Goal: Transaction & Acquisition: Purchase product/service

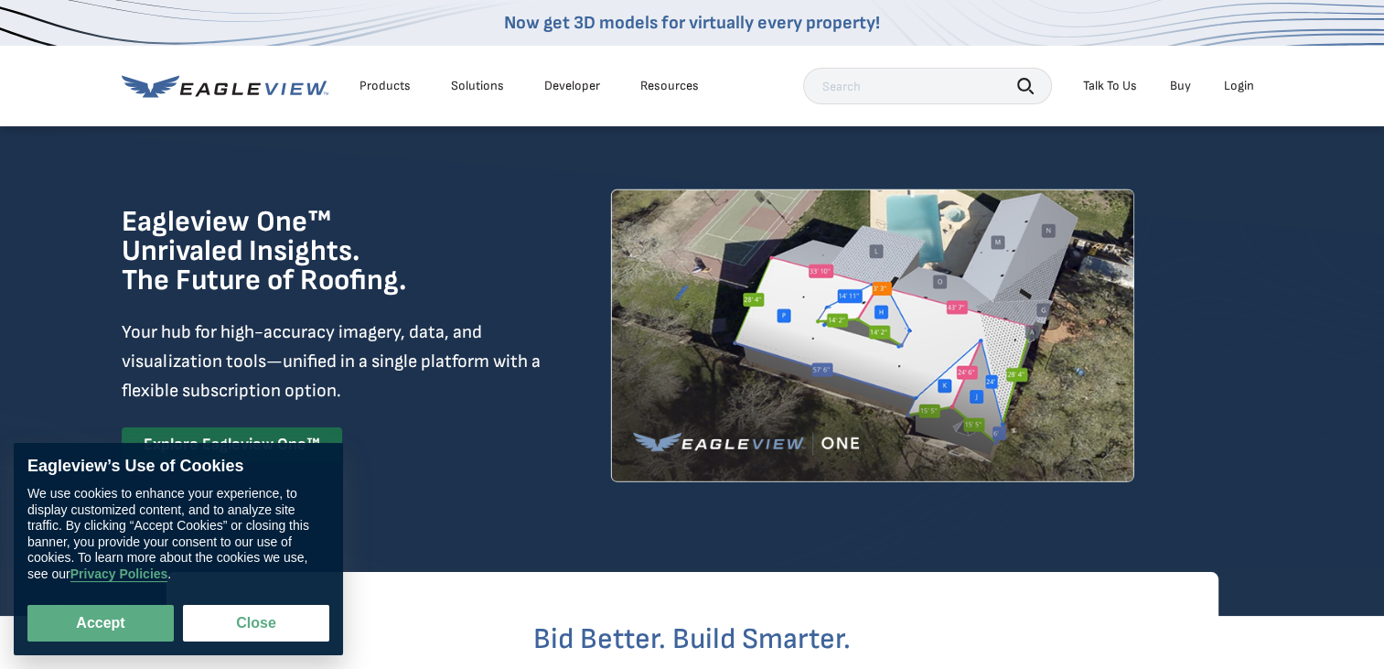
drag, startPoint x: 272, startPoint y: 620, endPoint x: 1214, endPoint y: 111, distance: 1071.1
click at [272, 620] on button "Close" at bounding box center [256, 623] width 146 height 37
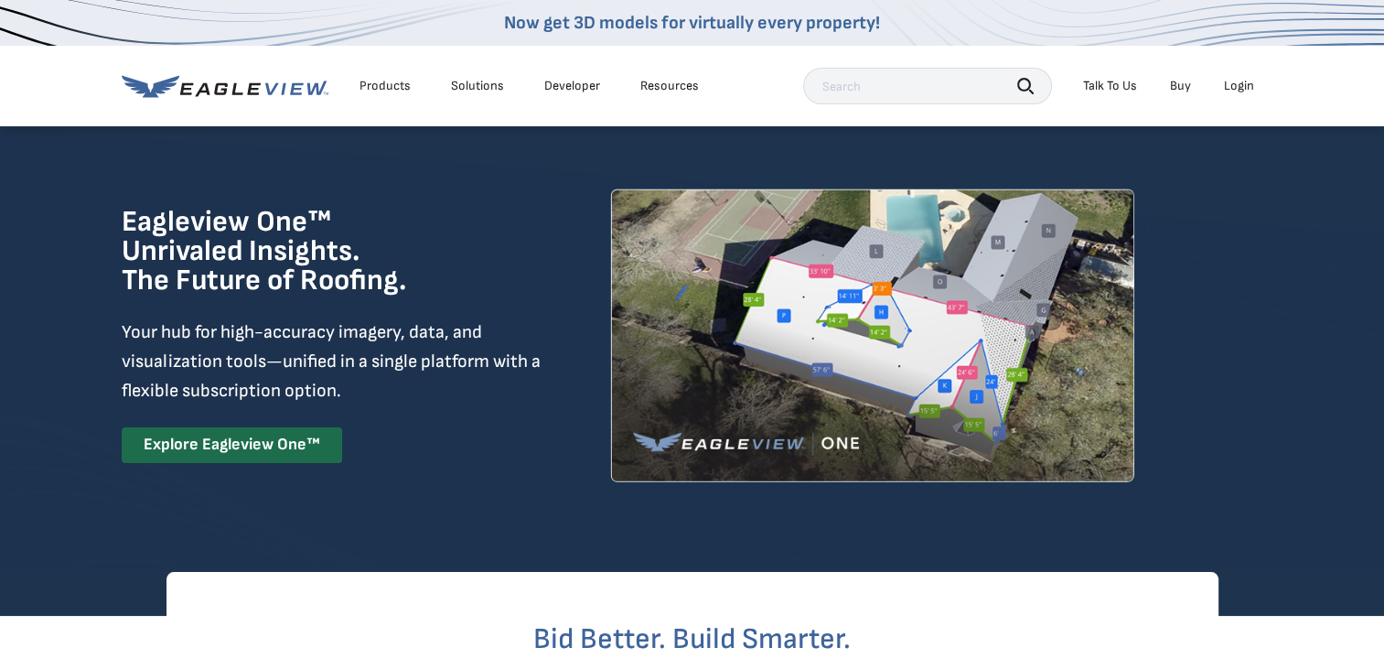
click at [1238, 85] on div "Login" at bounding box center [1239, 86] width 30 height 16
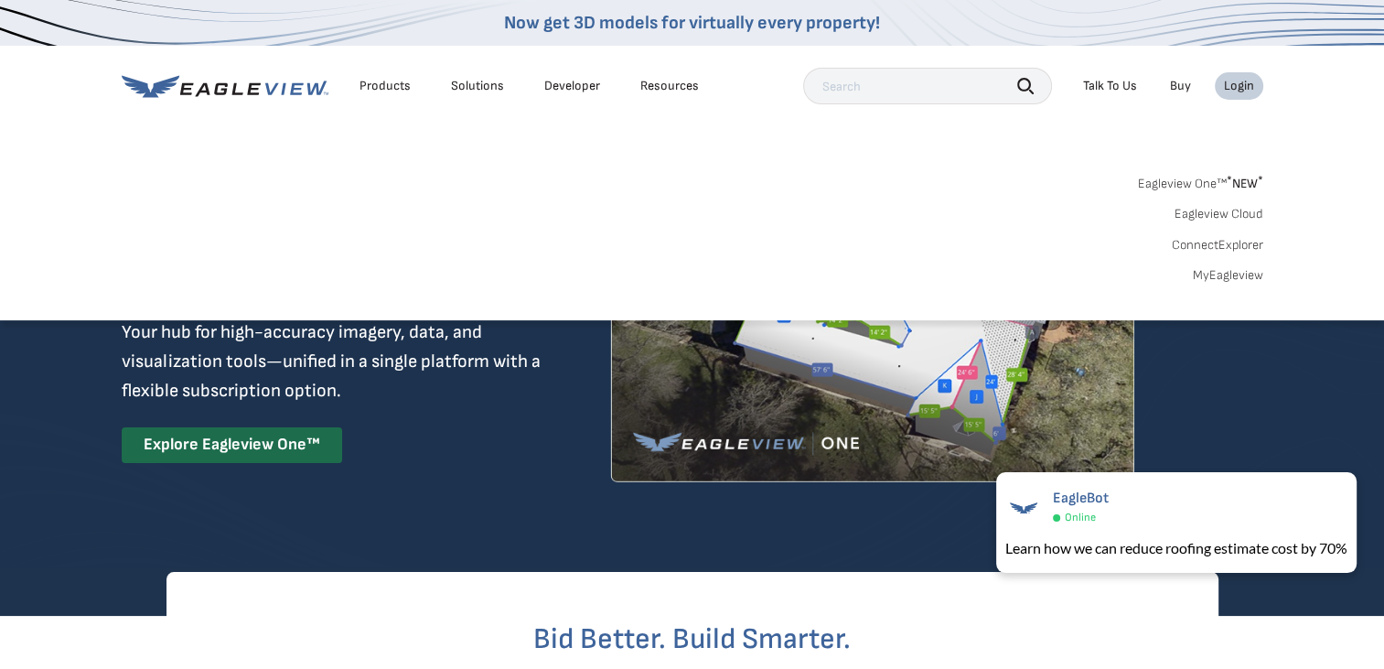
click at [1229, 274] on link "MyEagleview" at bounding box center [1228, 275] width 70 height 16
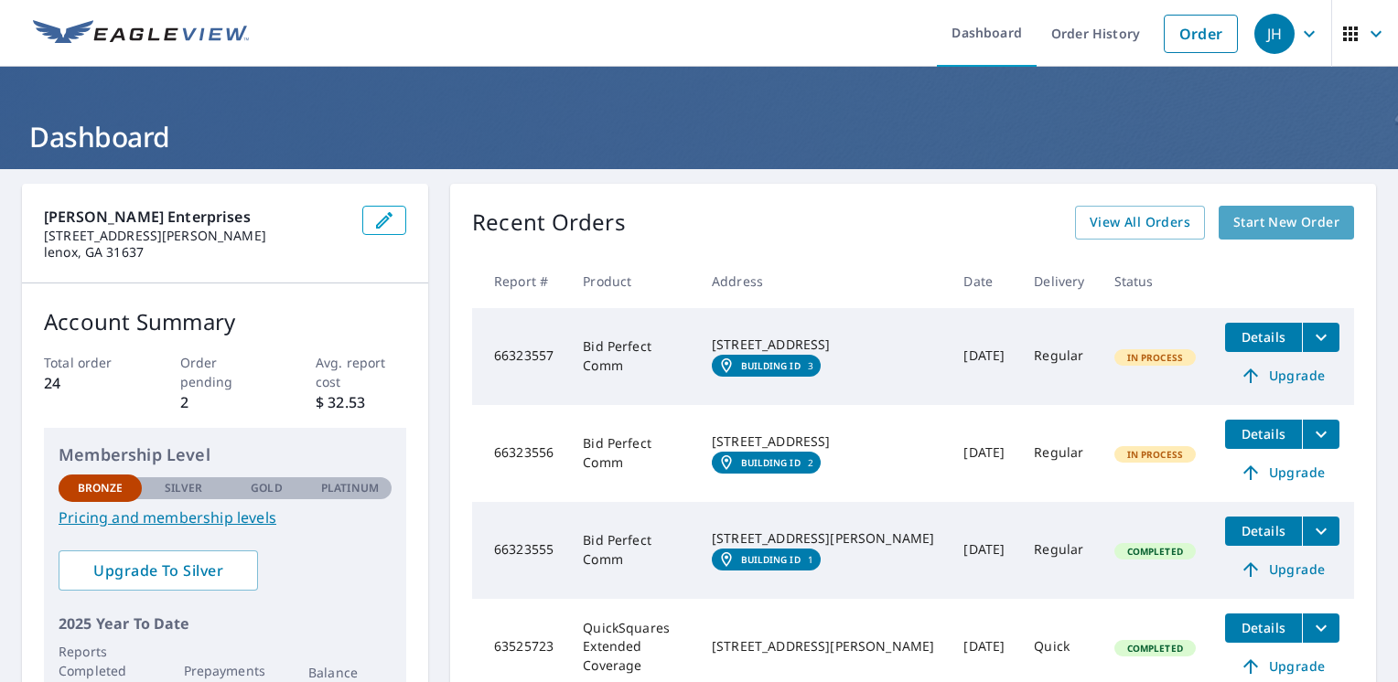
click at [1271, 220] on span "Start New Order" at bounding box center [1286, 222] width 106 height 23
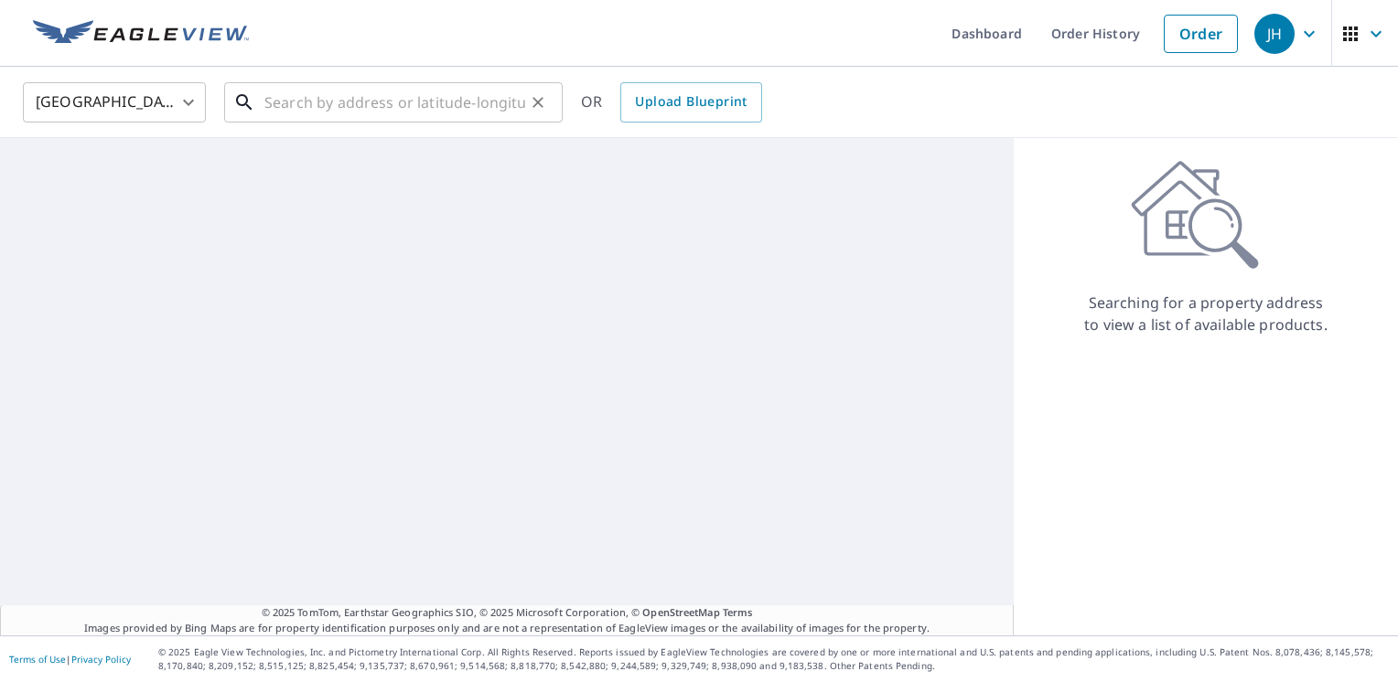
click at [267, 105] on input "text" at bounding box center [394, 102] width 261 height 51
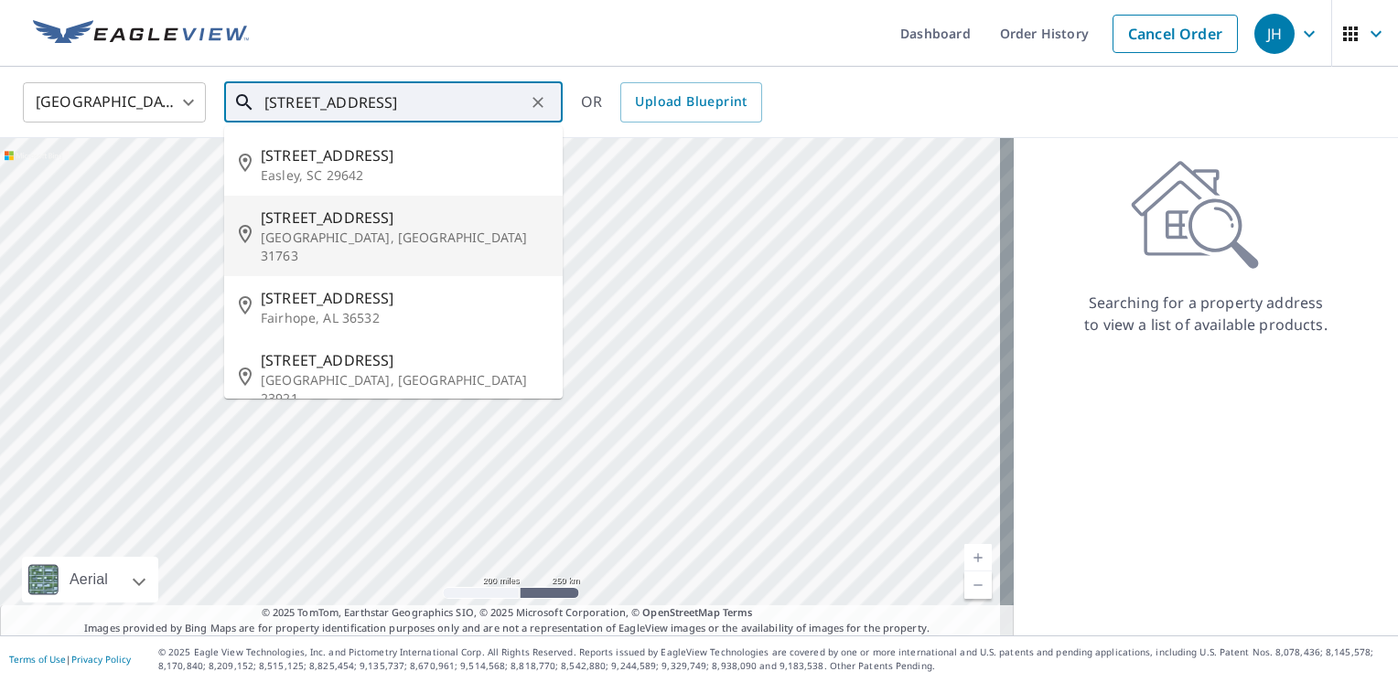
click at [315, 221] on span "149 Willow Lake Dr" at bounding box center [404, 218] width 287 height 22
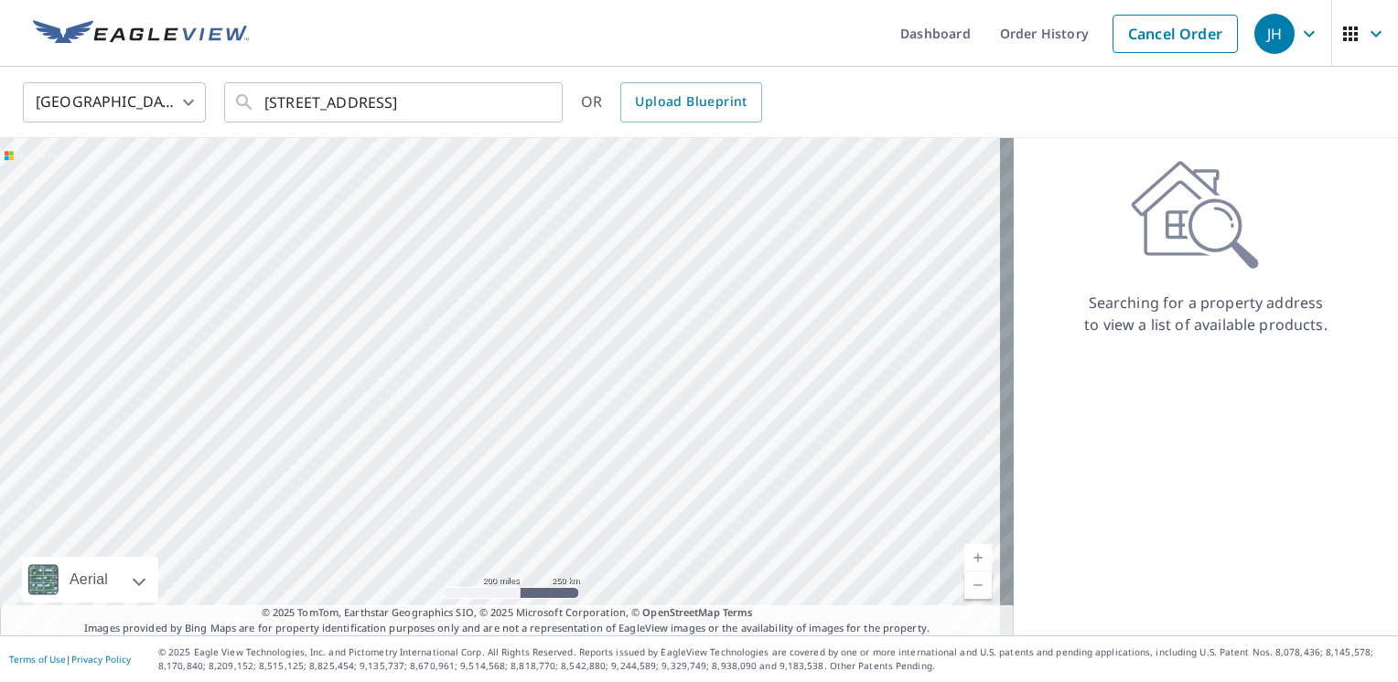
type input "149 Willow Lake Dr Leesburg, GA 31763"
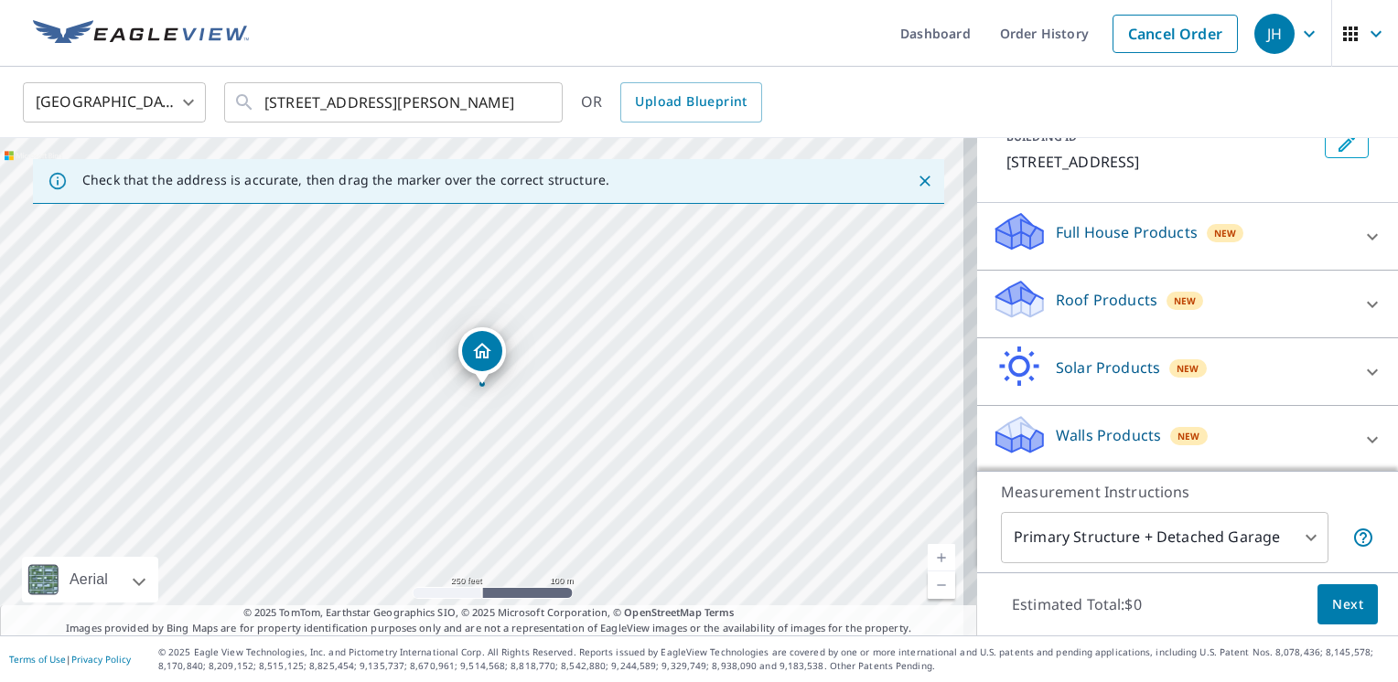
scroll to position [125, 0]
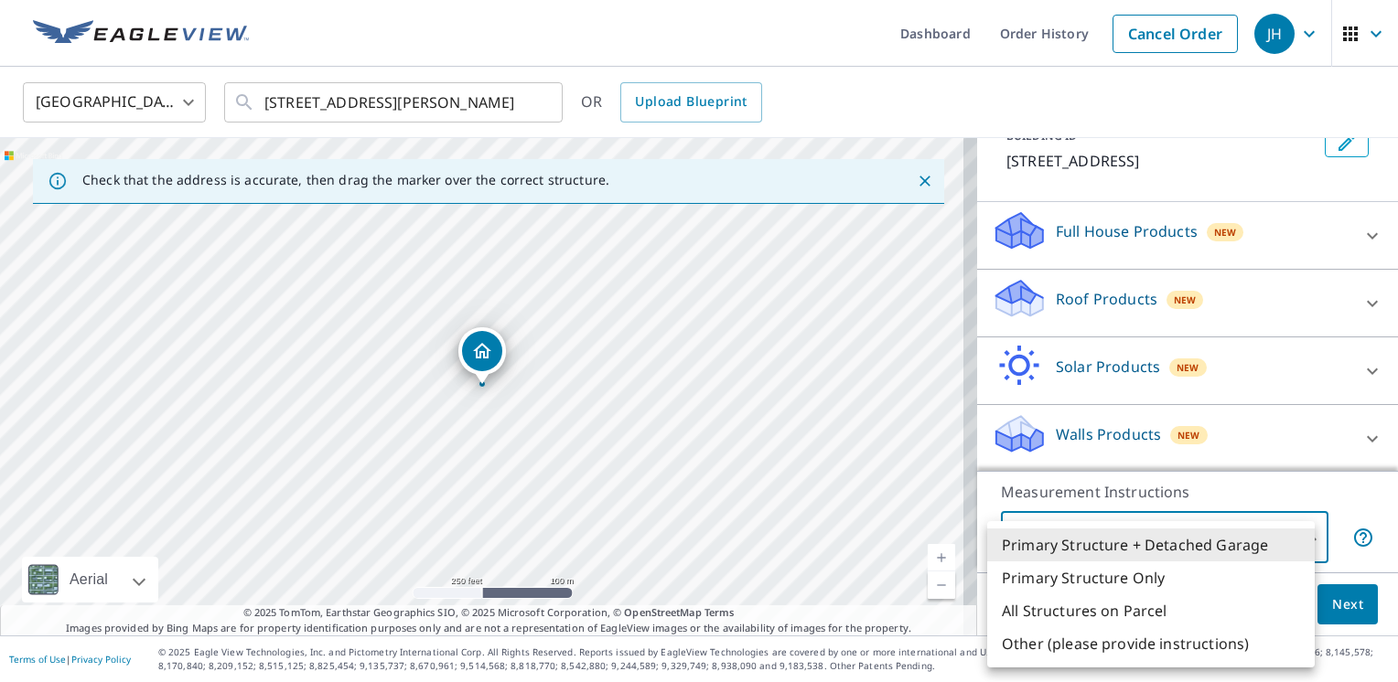
click at [1299, 531] on body "JH JH Dashboard Order History Cancel Order JH United States US ​ 149 Willow Lak…" at bounding box center [699, 341] width 1398 height 682
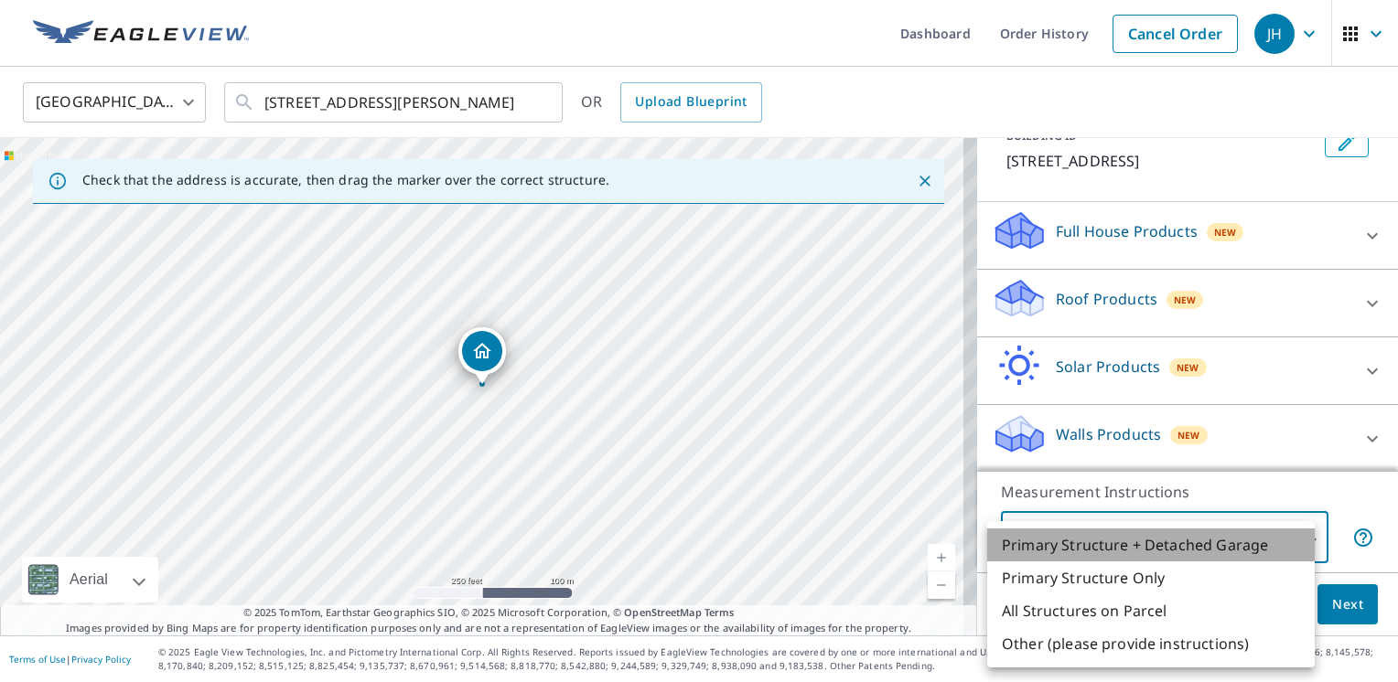
click at [1299, 531] on li "Primary Structure + Detached Garage" at bounding box center [1150, 545] width 327 height 33
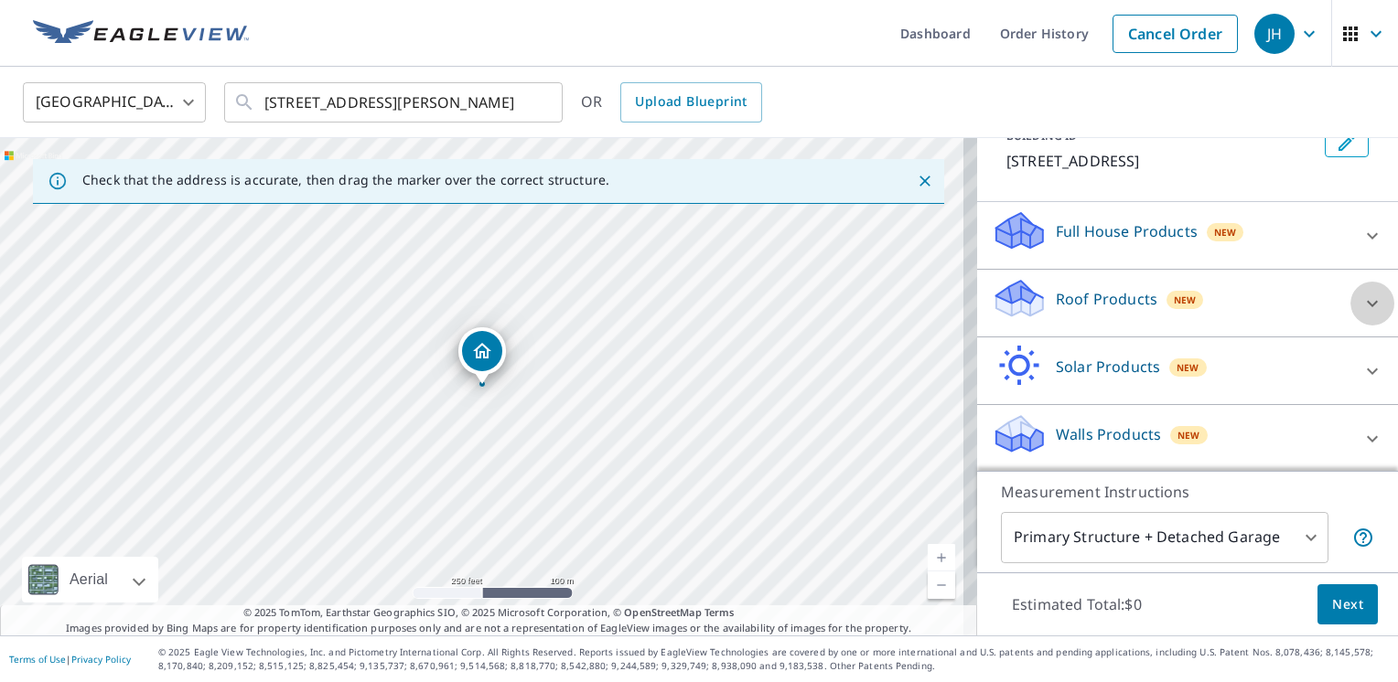
click at [1361, 299] on icon at bounding box center [1372, 304] width 22 height 22
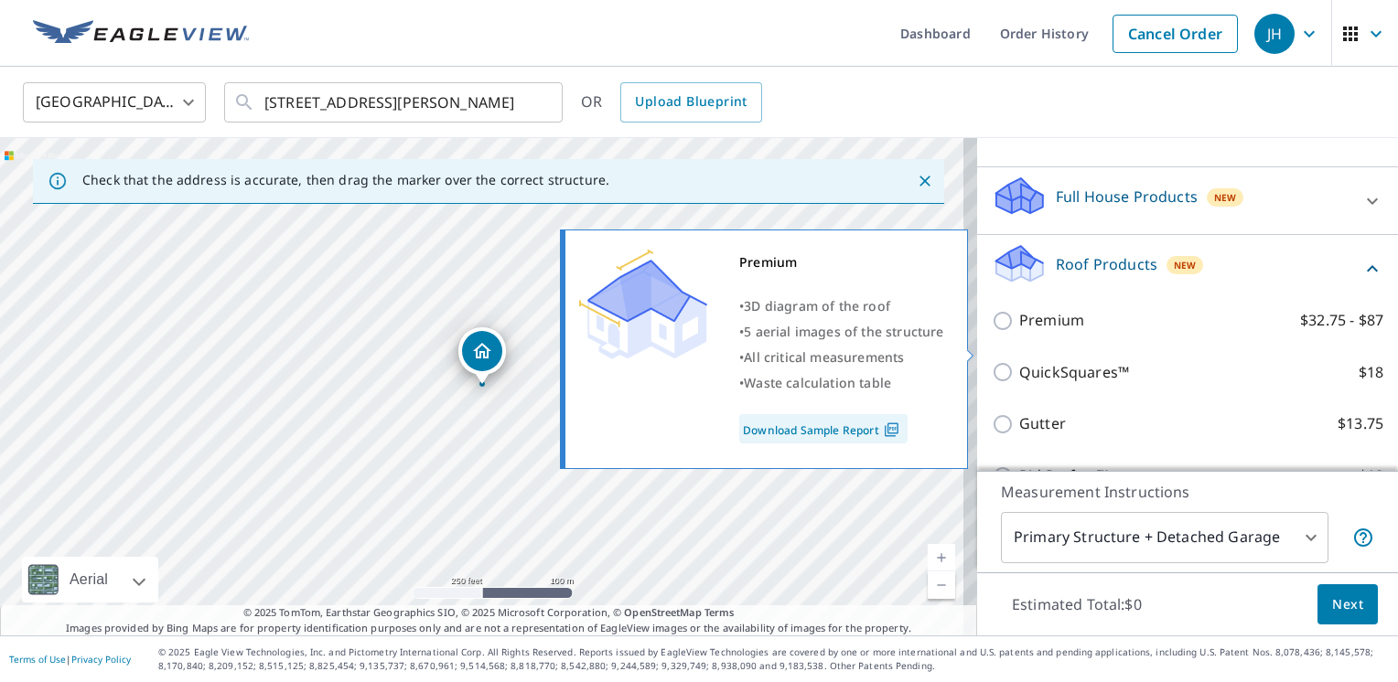
scroll to position [217, 0]
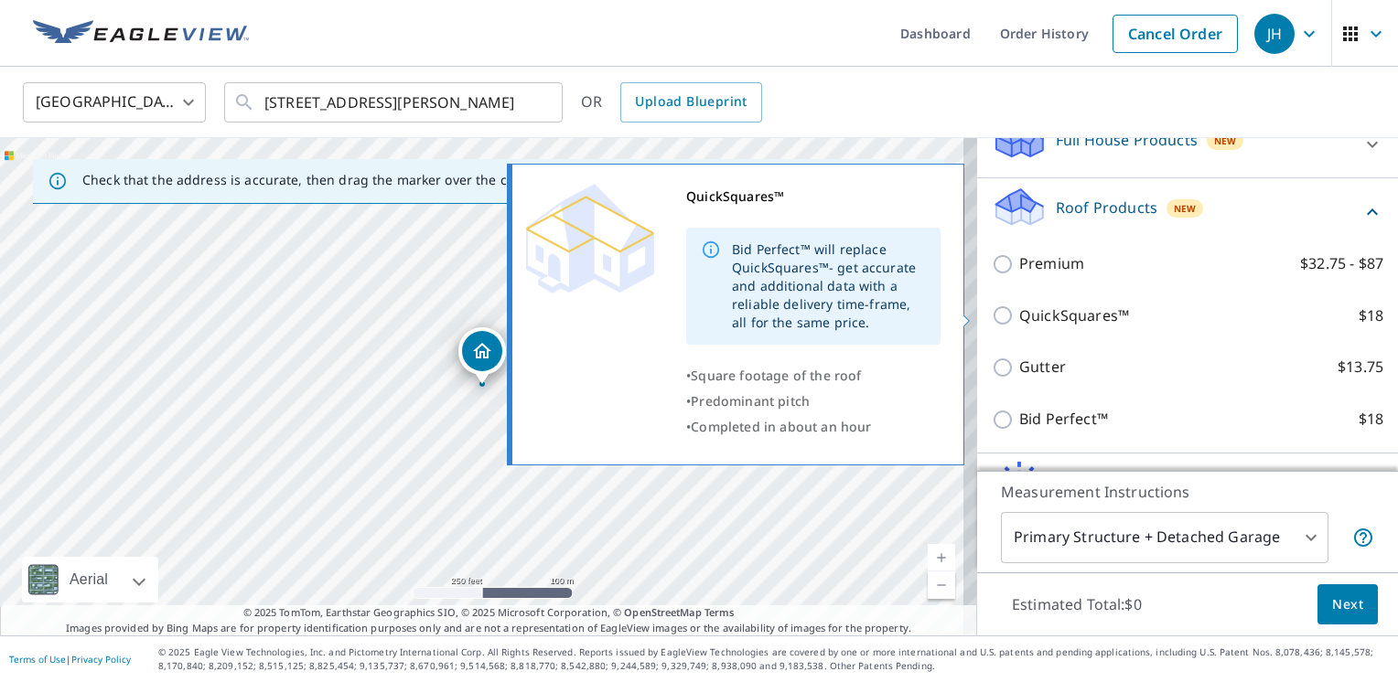
click at [992, 315] on input "QuickSquares™ $18" at bounding box center [1005, 316] width 27 height 22
checkbox input "true"
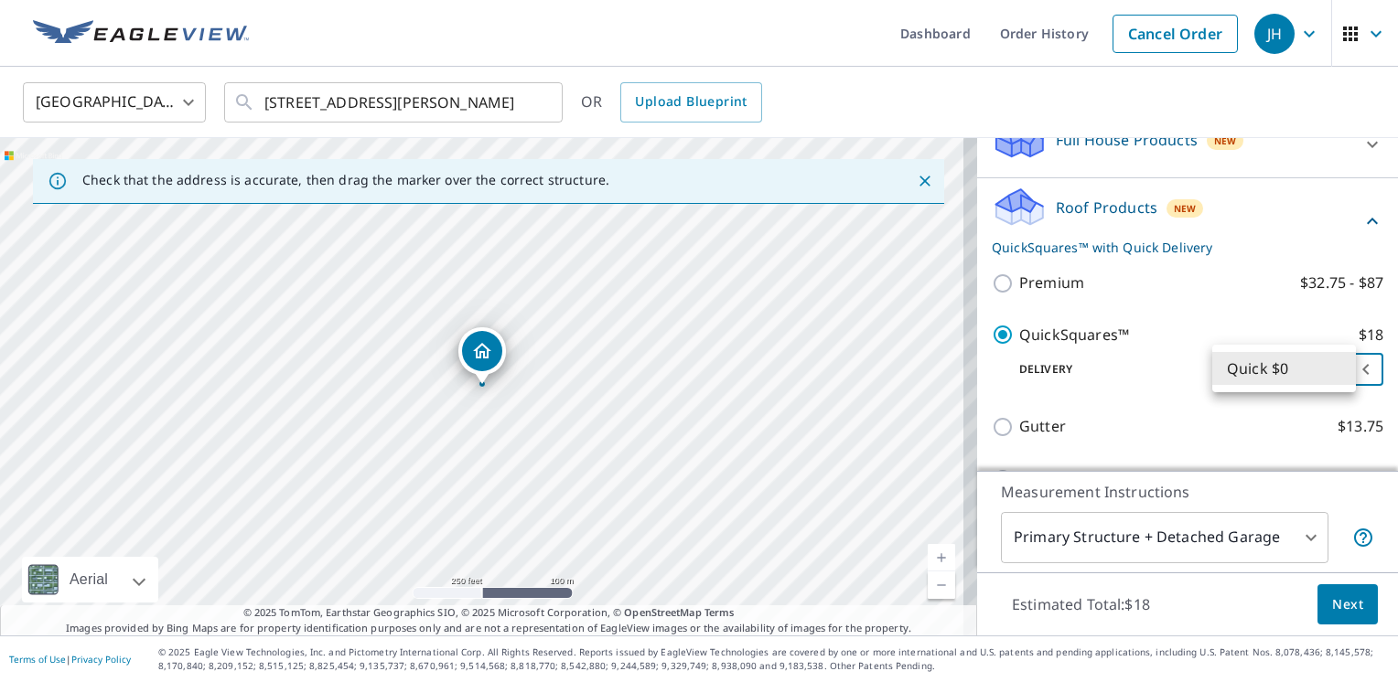
click at [1336, 368] on body "JH JH Dashboard Order History Cancel Order JH United States US ​ 149 Willow Lak…" at bounding box center [699, 341] width 1398 height 682
click at [1336, 368] on li "Quick $0" at bounding box center [1284, 368] width 144 height 33
click at [1334, 598] on span "Next" at bounding box center [1347, 605] width 31 height 23
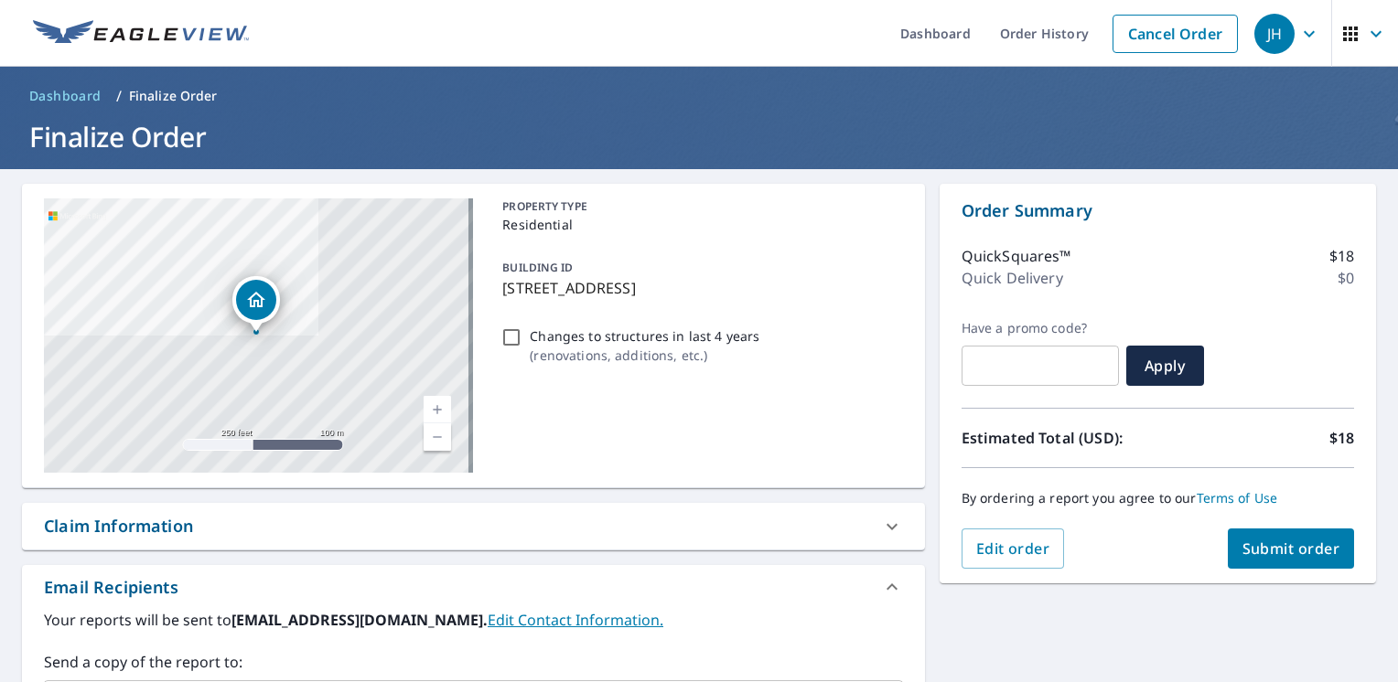
click at [1281, 546] on span "Submit order" at bounding box center [1291, 549] width 98 height 20
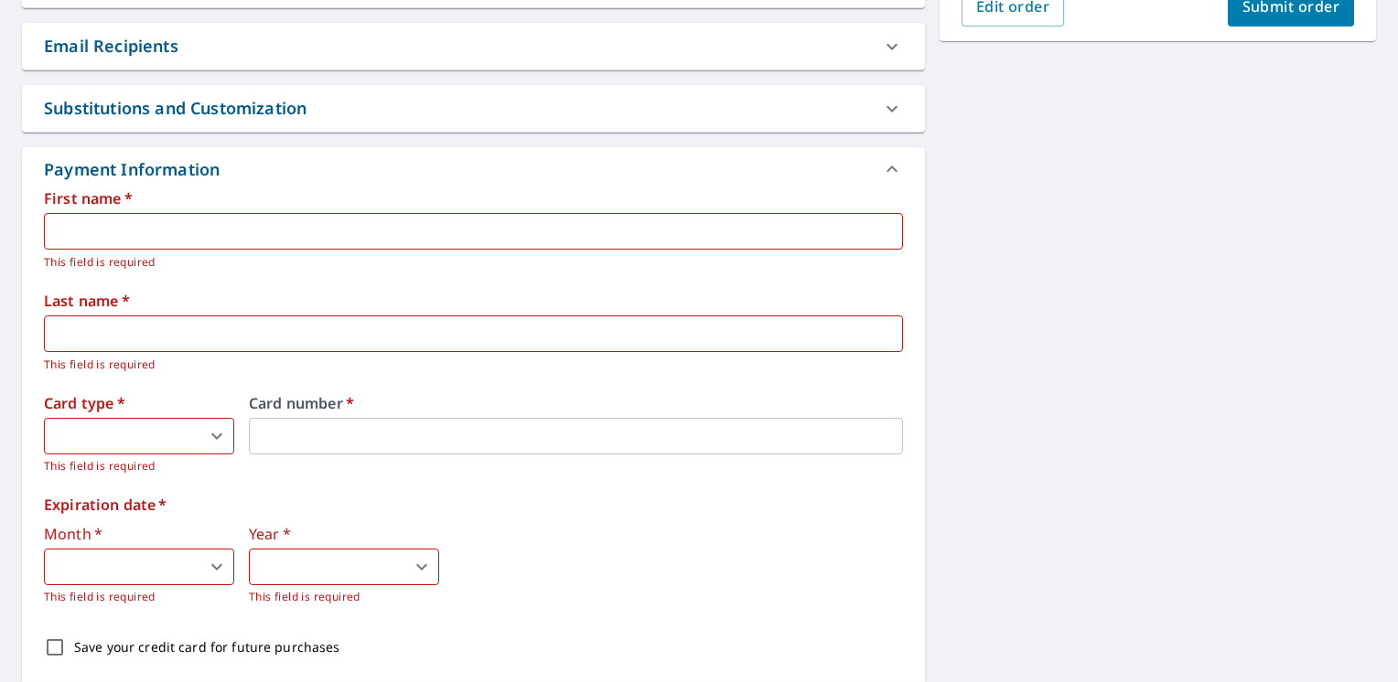
scroll to position [640, 0]
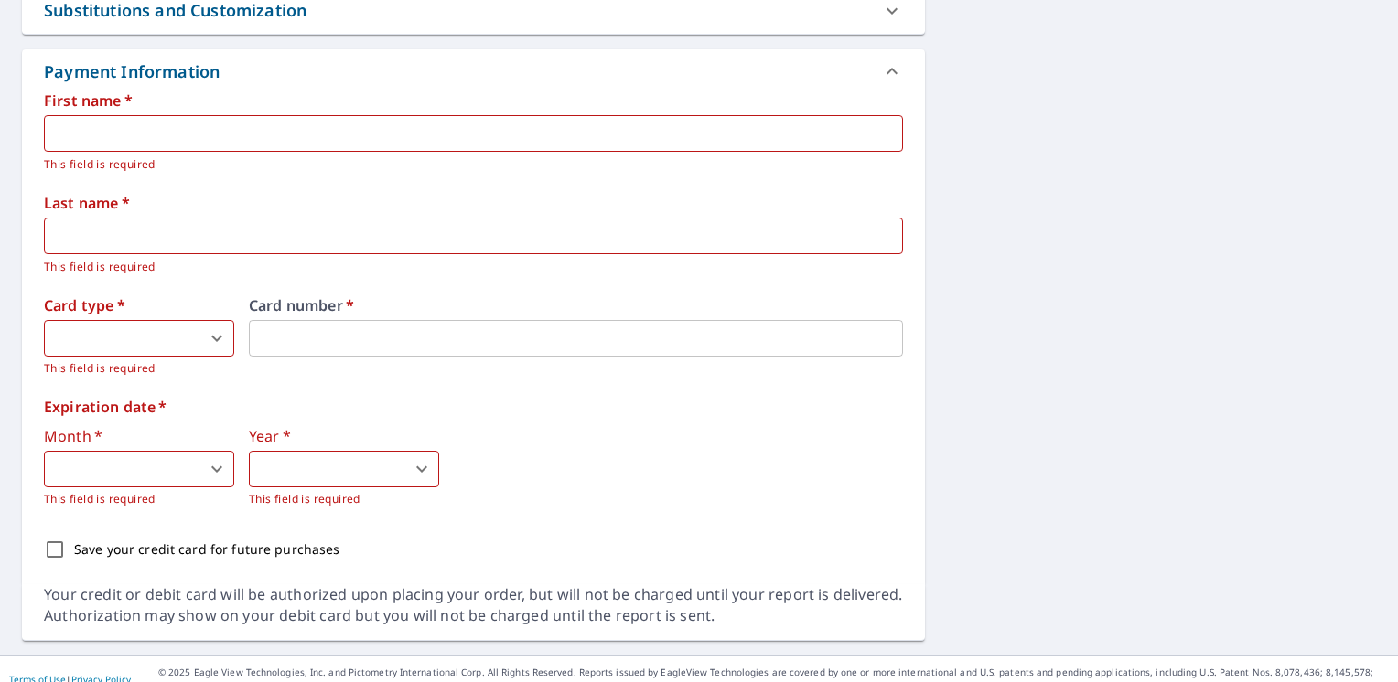
click at [135, 133] on input "text" at bounding box center [473, 133] width 859 height 37
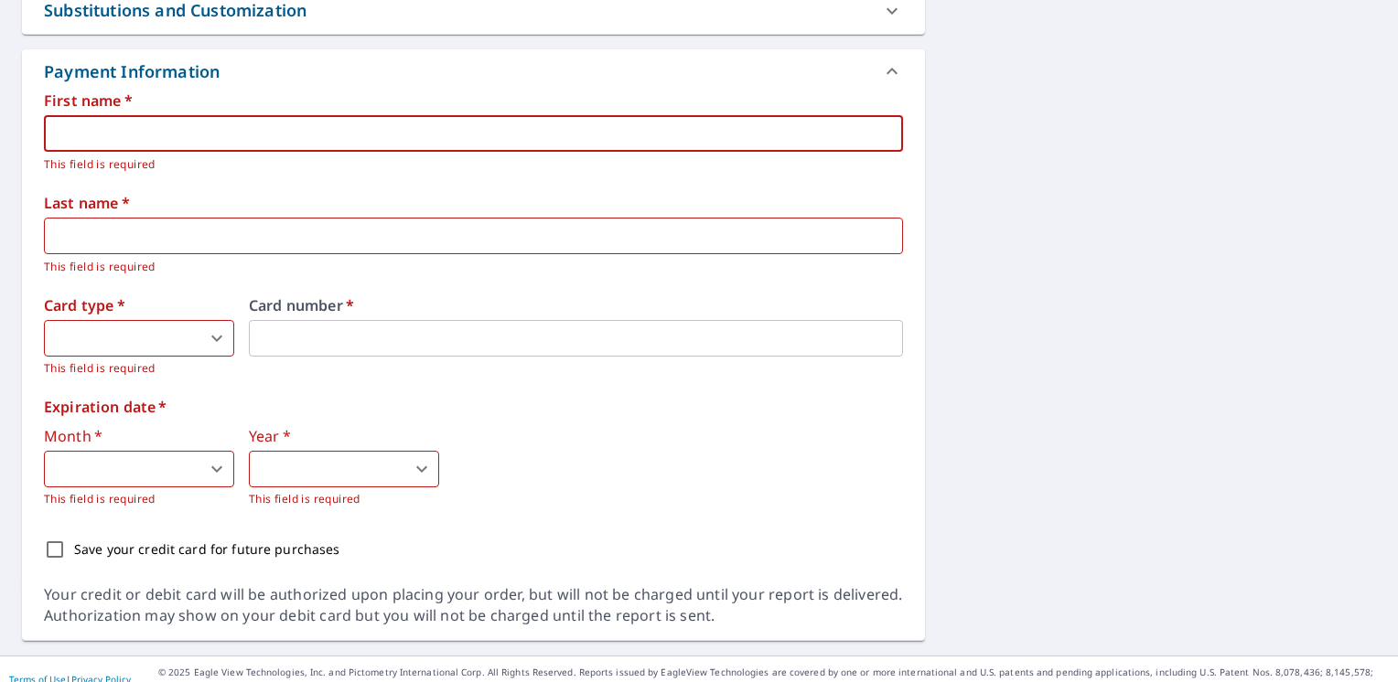
type input "Joseph"
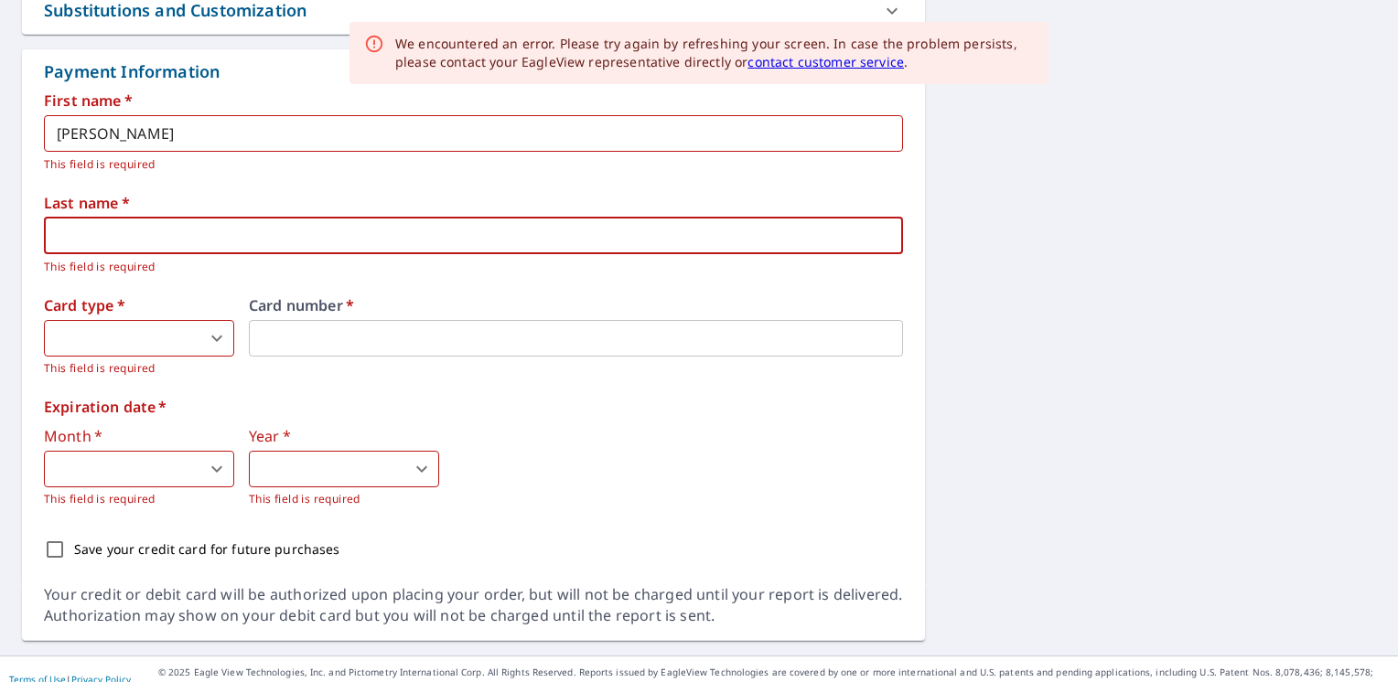
click at [106, 243] on input "text" at bounding box center [473, 236] width 859 height 37
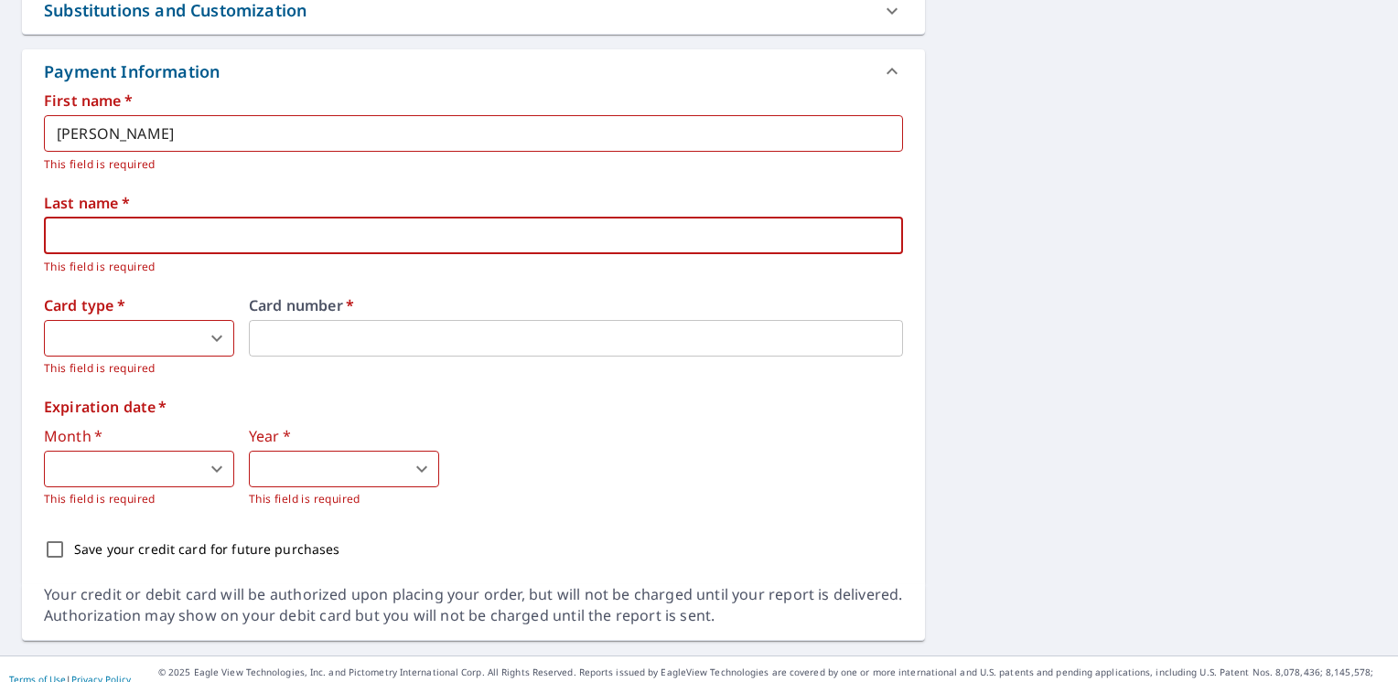
type input "Hutto"
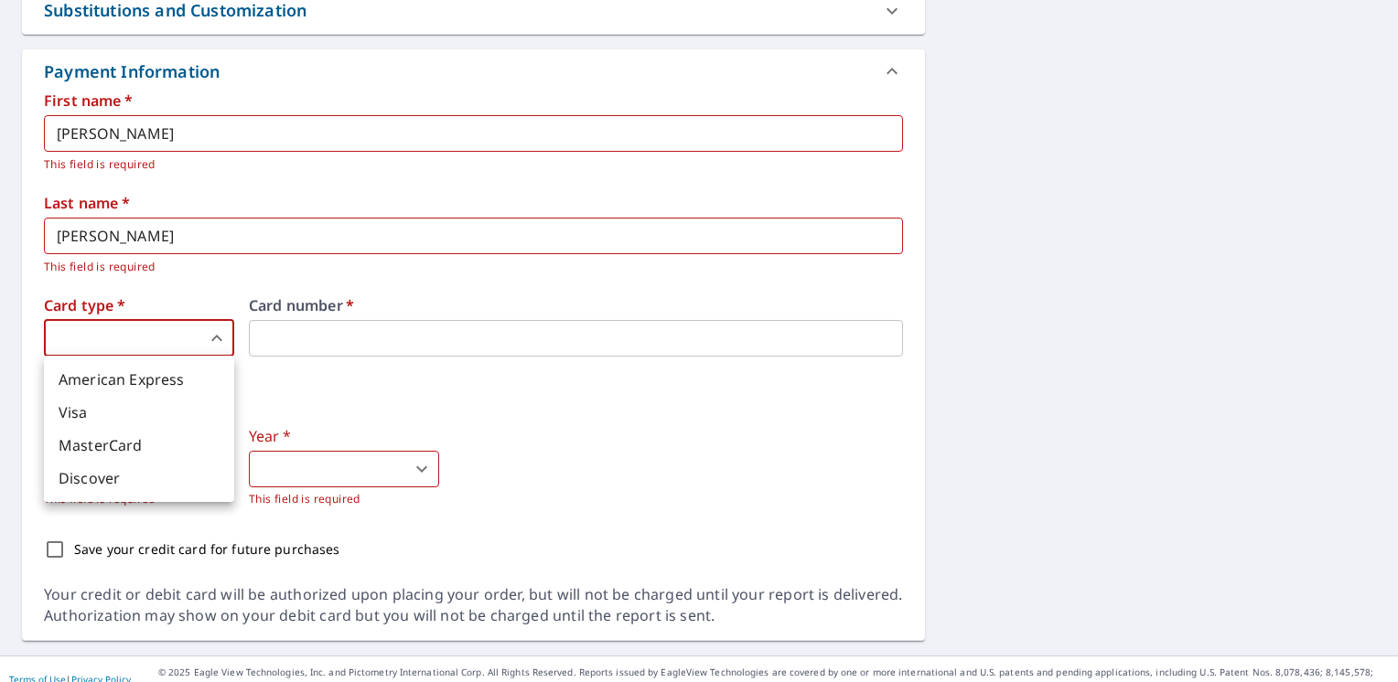
click at [212, 337] on body "JH JH Dashboard Order History Cancel Order JH Dashboard / Finalize Order Finali…" at bounding box center [699, 341] width 1398 height 682
click at [114, 379] on li "American Express" at bounding box center [139, 379] width 190 height 33
type input "1"
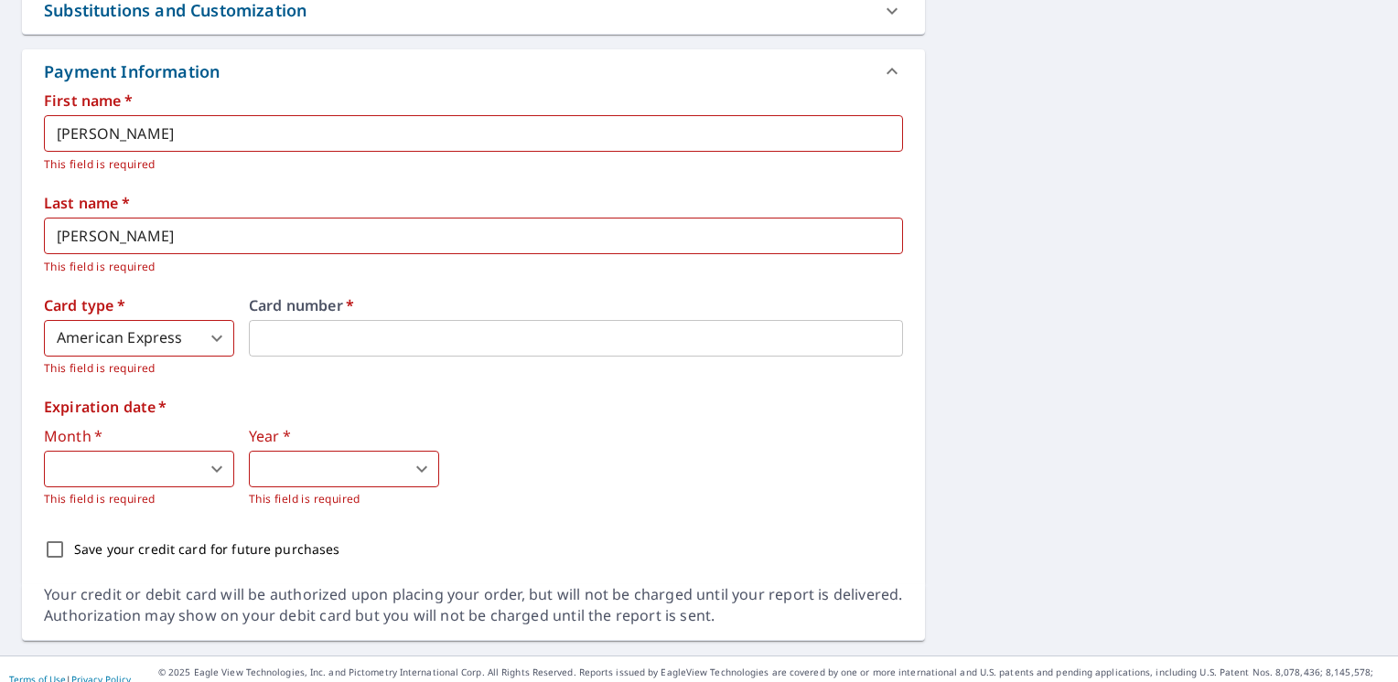
click at [218, 465] on body "JH JH Dashboard Order History Cancel Order JH Dashboard / Finalize Order Finali…" at bounding box center [699, 341] width 1398 height 682
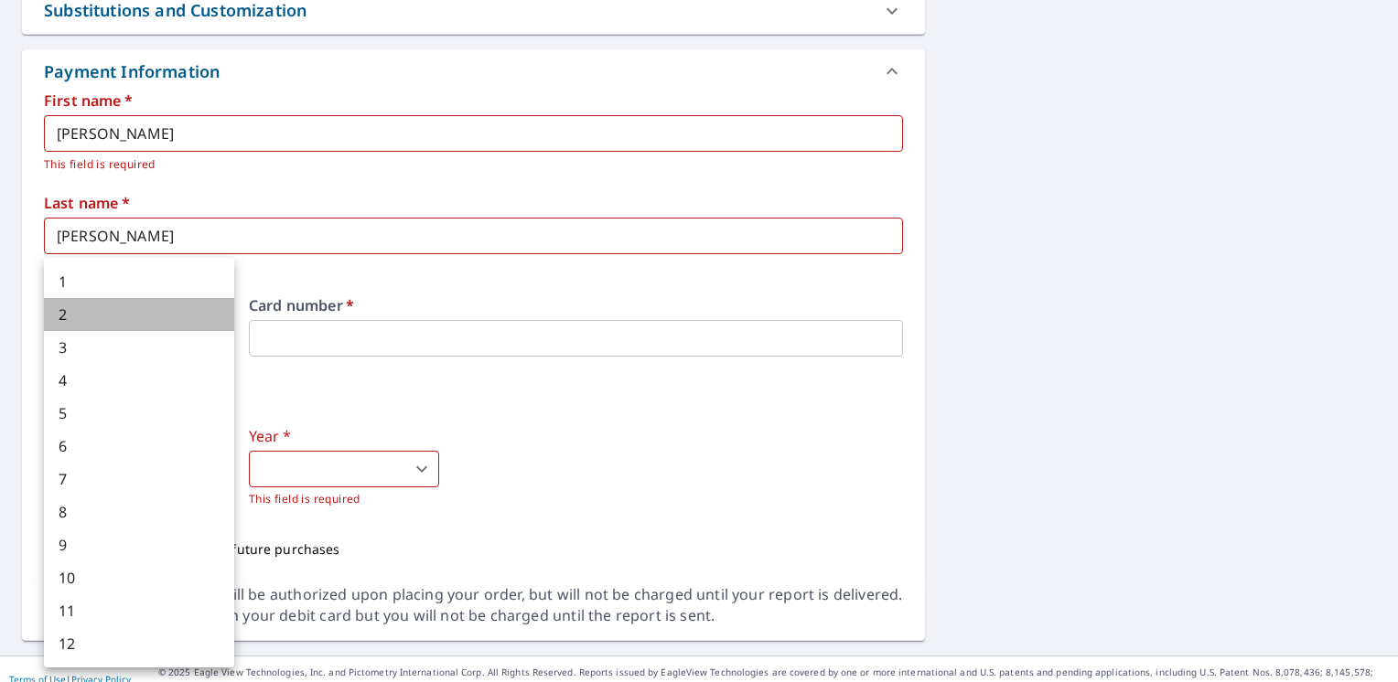
click at [80, 315] on li "2" at bounding box center [139, 314] width 190 height 33
type input "2"
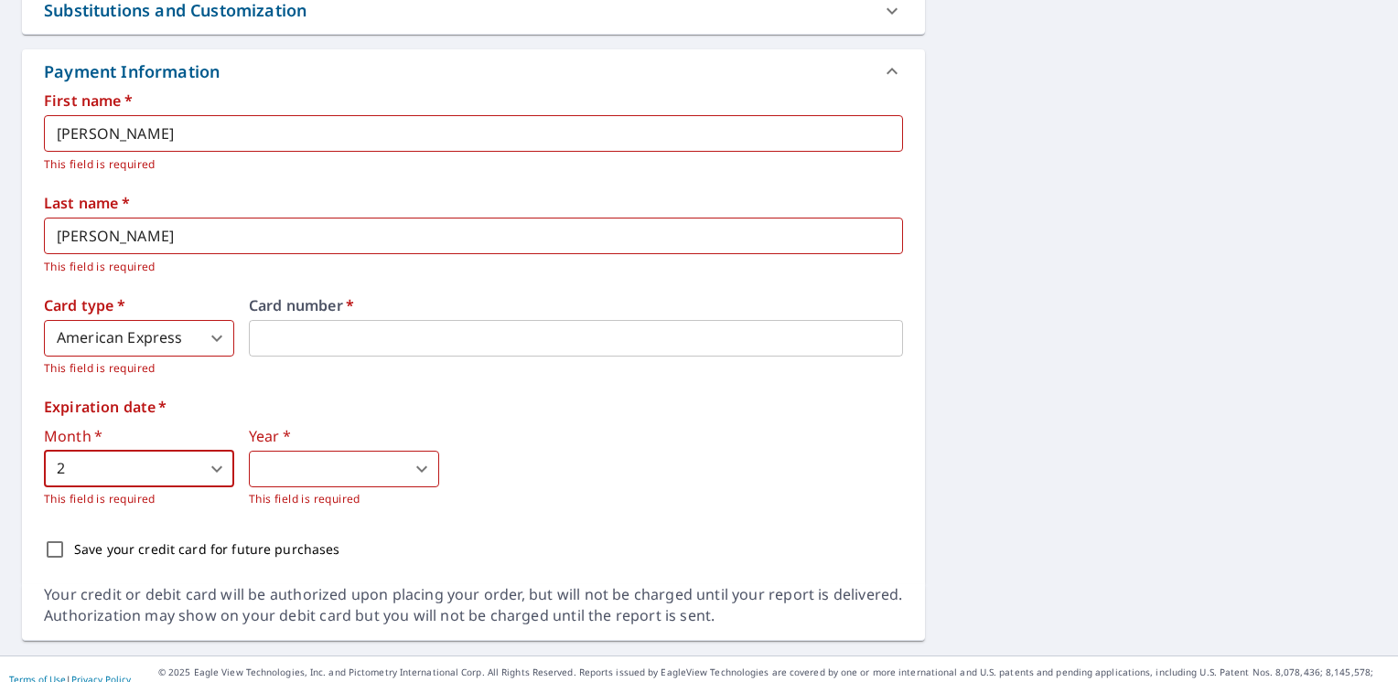
click at [425, 469] on body "JH JH Dashboard Order History Cancel Order JH Dashboard / Finalize Order Finali…" at bounding box center [699, 341] width 1398 height 682
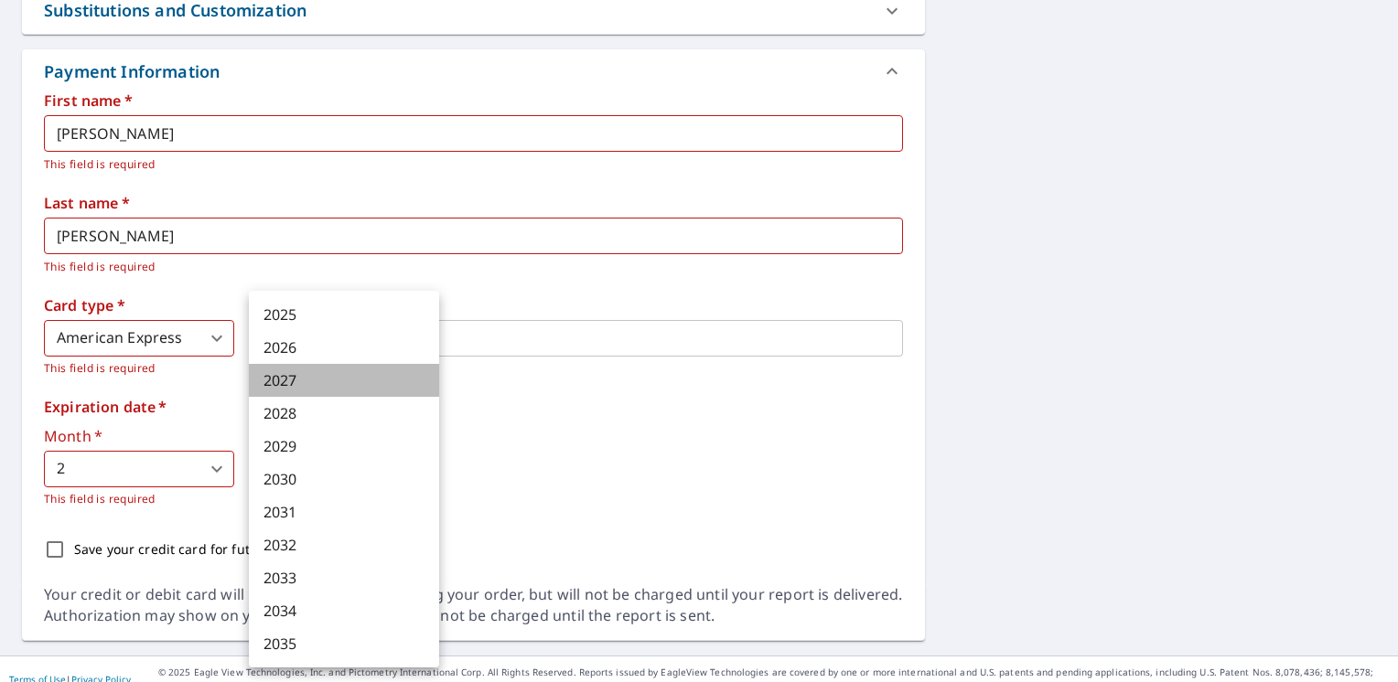
click at [290, 372] on li "2027" at bounding box center [344, 380] width 190 height 33
type input "2027"
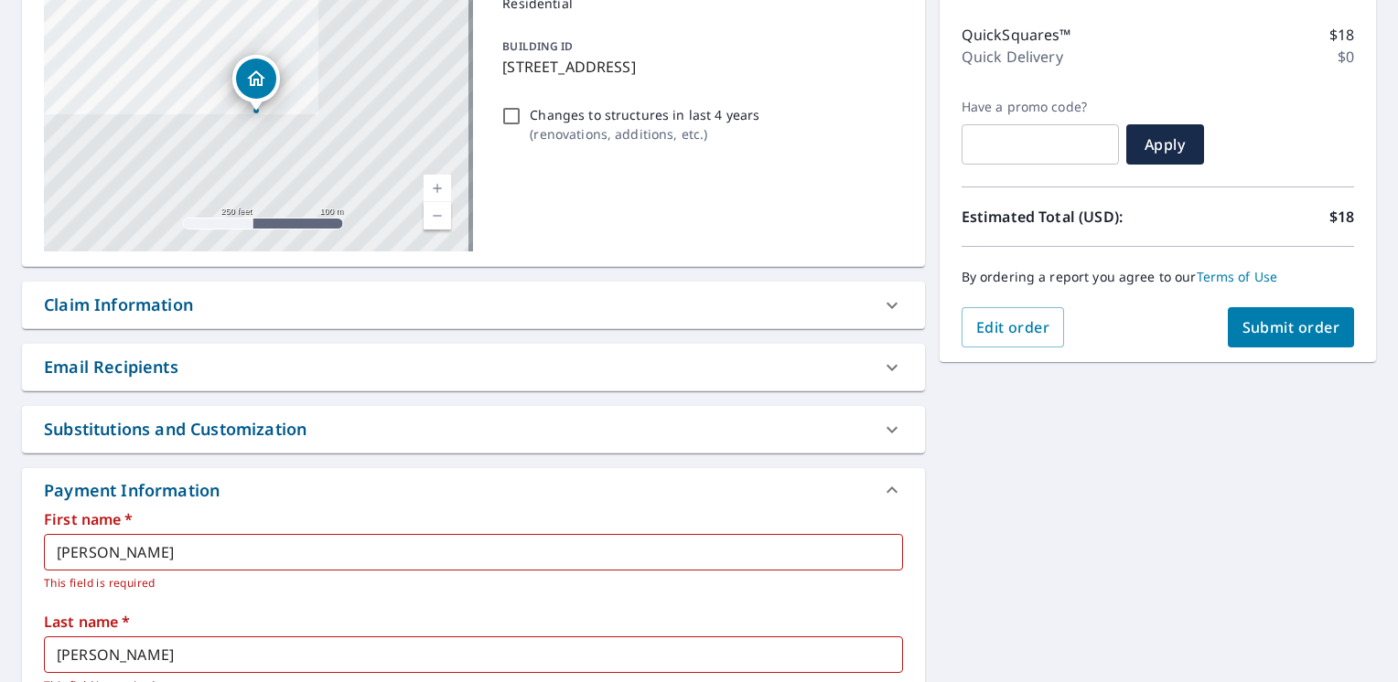
scroll to position [110, 0]
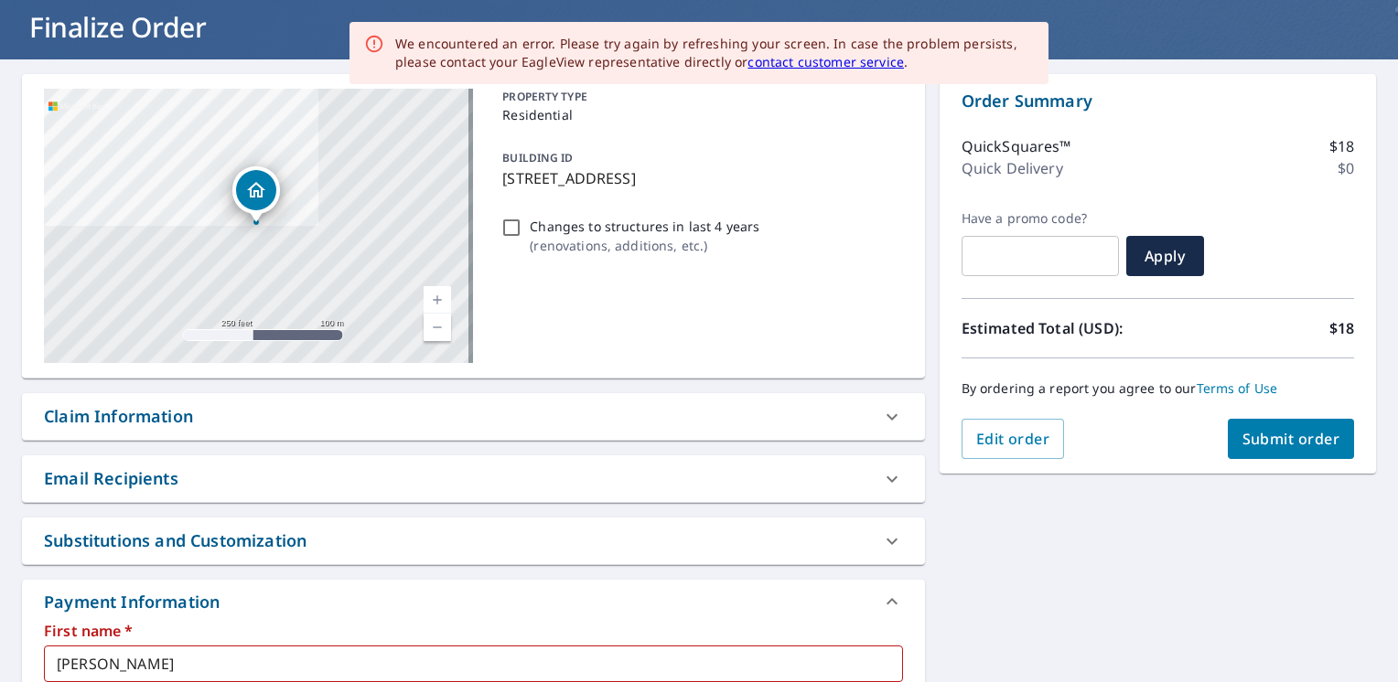
click at [1283, 434] on span "Submit order" at bounding box center [1291, 439] width 98 height 20
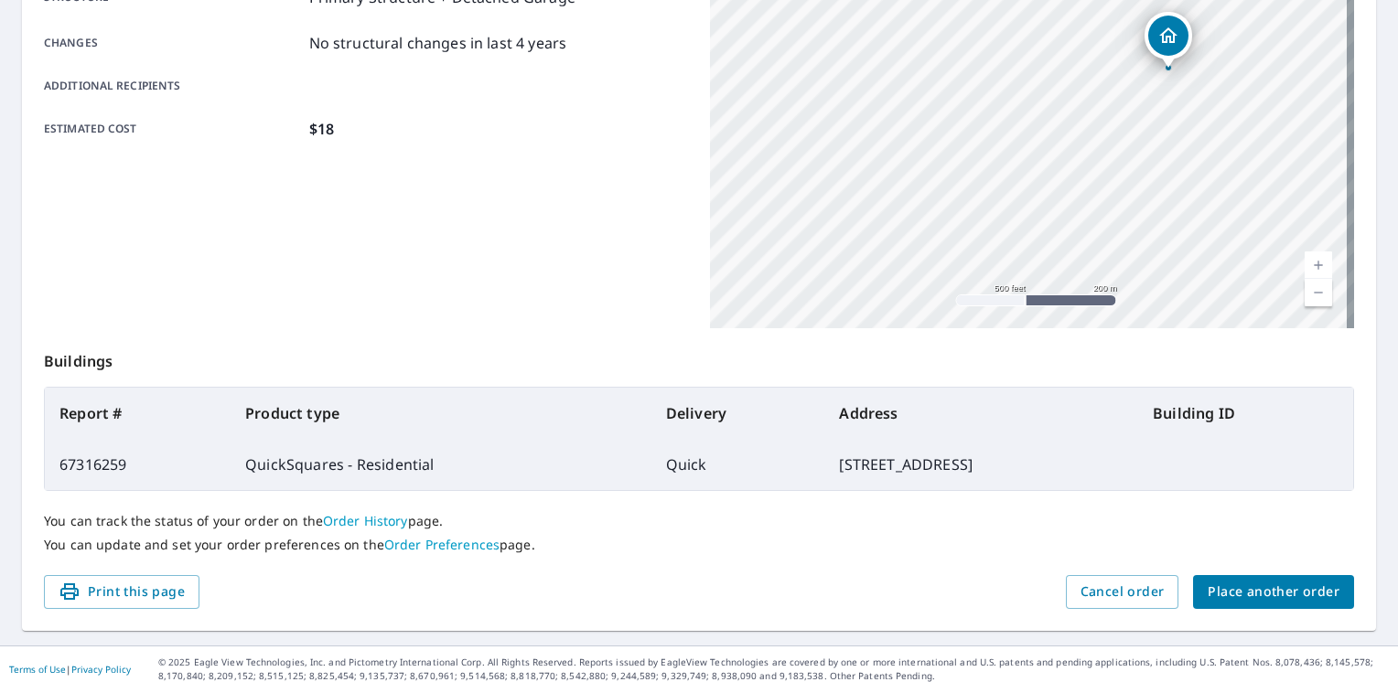
scroll to position [201, 0]
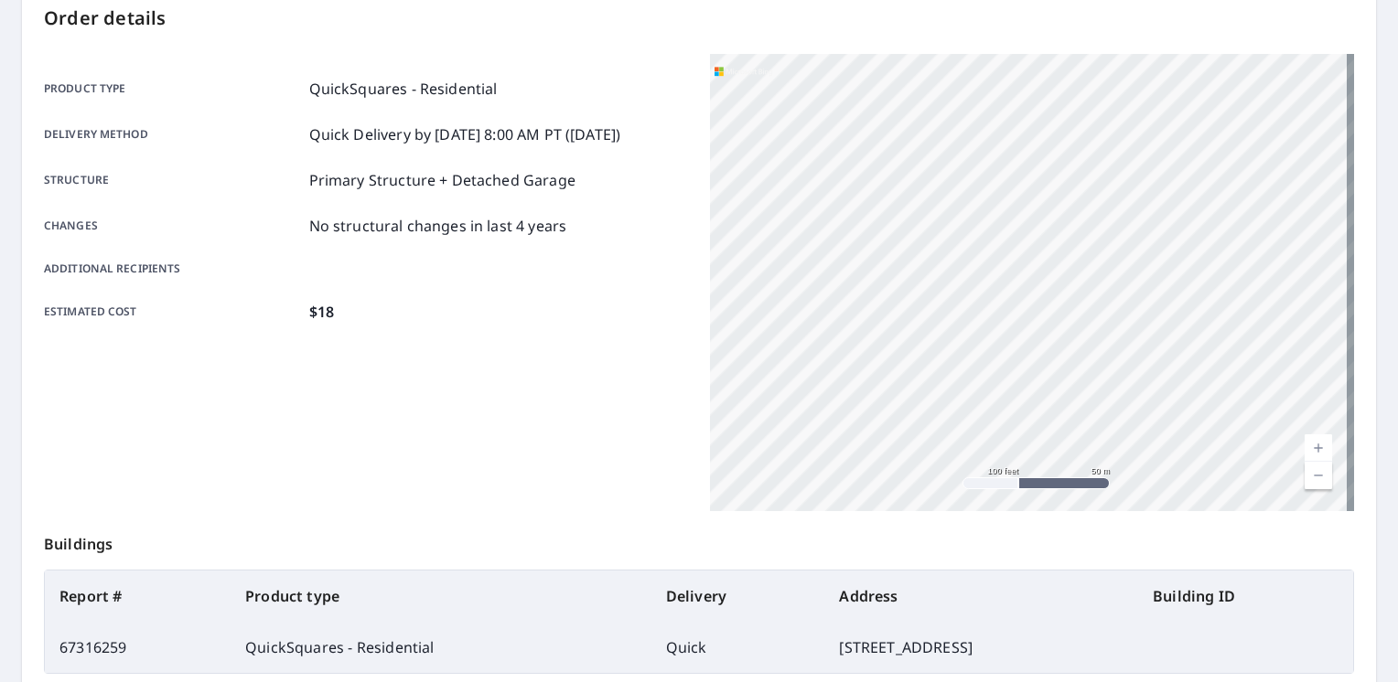
click at [1135, 322] on div "149 Willow Lake Dr Leesburg, GA 31763" at bounding box center [1032, 282] width 644 height 457
drag, startPoint x: 1083, startPoint y: 268, endPoint x: 1085, endPoint y: 309, distance: 41.2
click at [1085, 309] on div "149 Willow Lake Dr Leesburg, GA 31763" at bounding box center [1032, 282] width 644 height 457
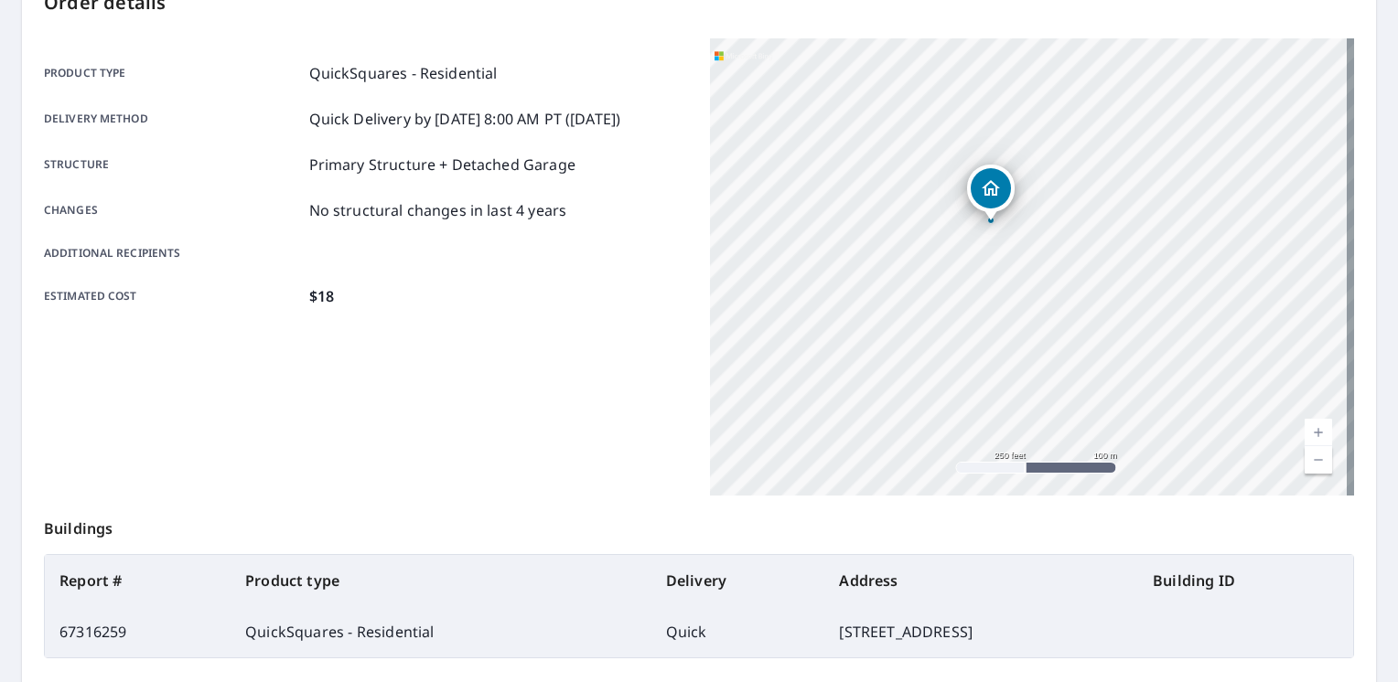
scroll to position [392, 0]
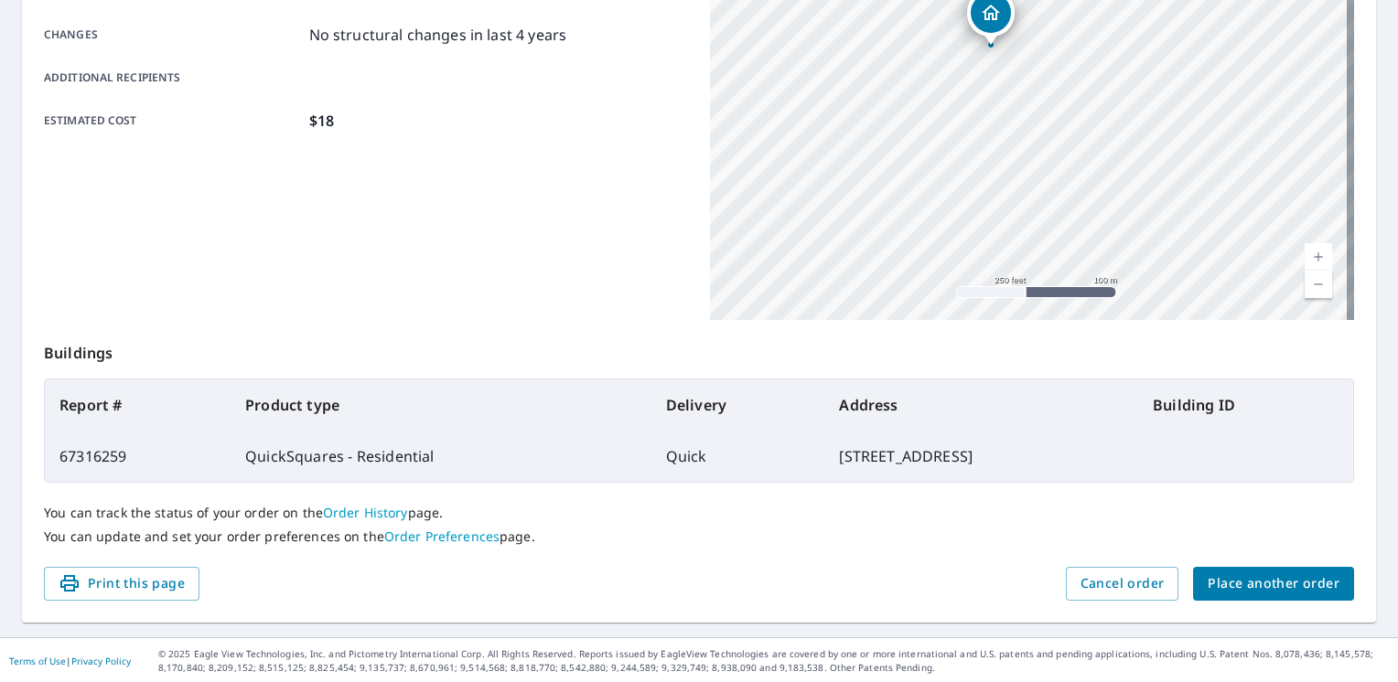
click at [1243, 585] on span "Place another order" at bounding box center [1273, 584] width 132 height 23
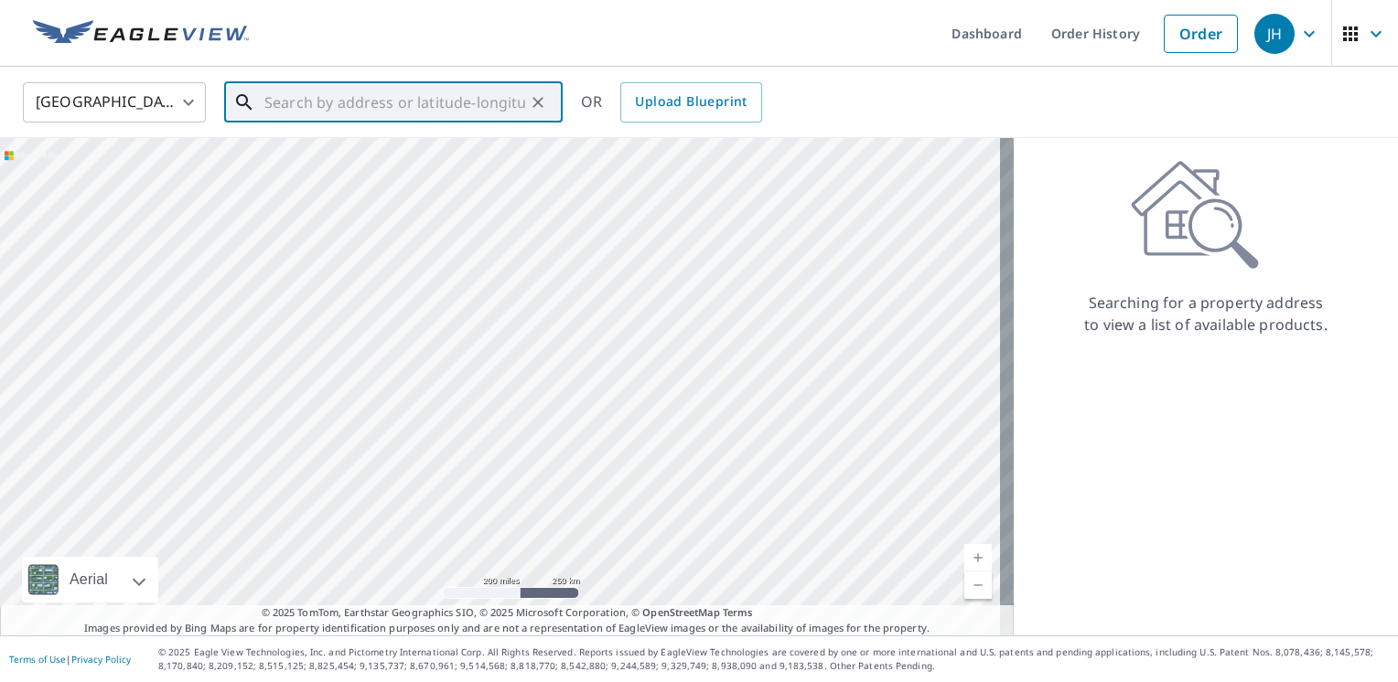
click at [268, 93] on input "text" at bounding box center [394, 102] width 261 height 51
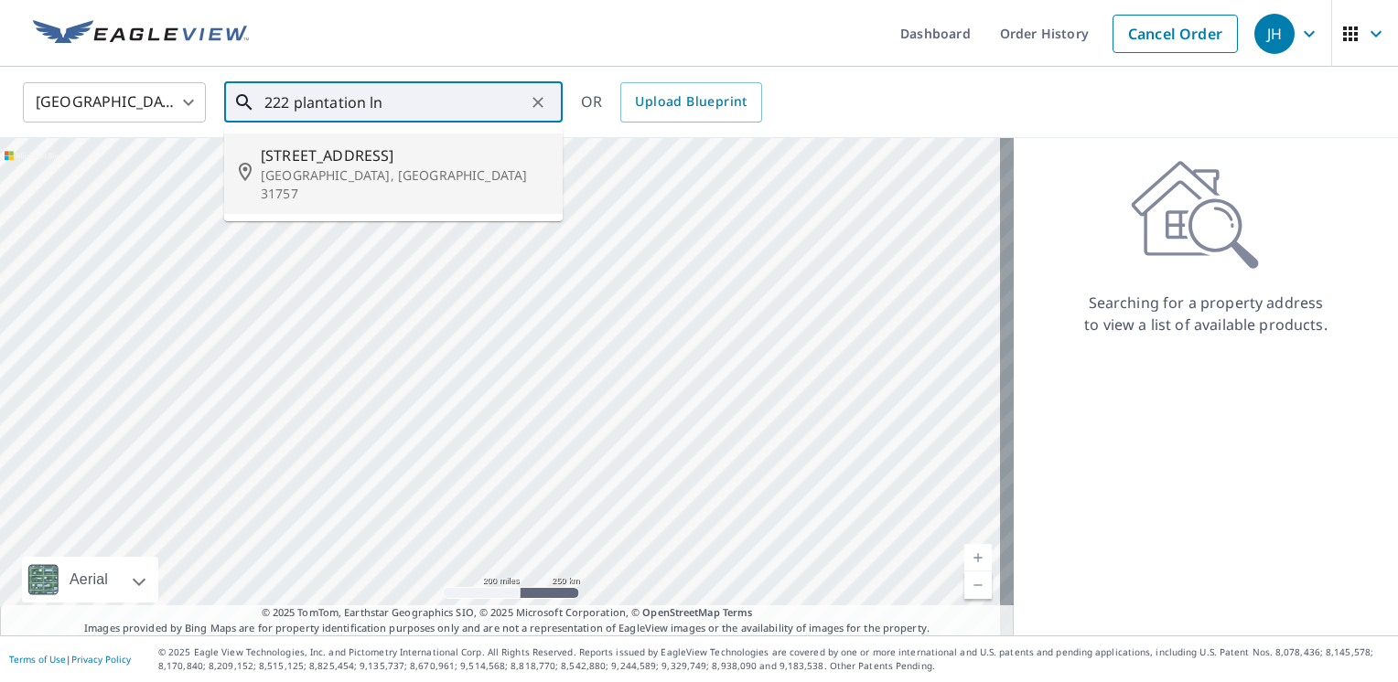
click at [340, 160] on span "222 Plantation Ln" at bounding box center [404, 156] width 287 height 22
type input "222 Plantation Ln Thomasville, GA 31757"
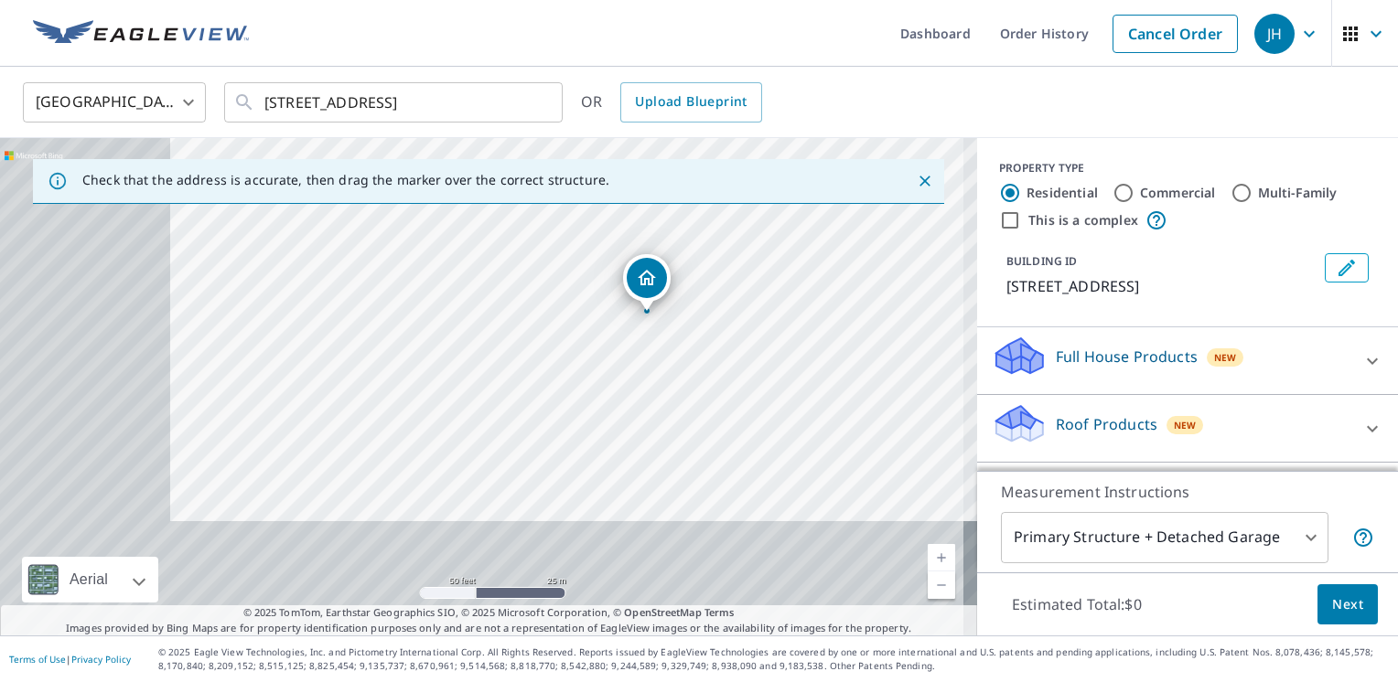
drag, startPoint x: 222, startPoint y: 492, endPoint x: 445, endPoint y: 369, distance: 254.3
click at [445, 369] on div "222 Plantation Ln Thomasville, GA 31757" at bounding box center [488, 387] width 977 height 498
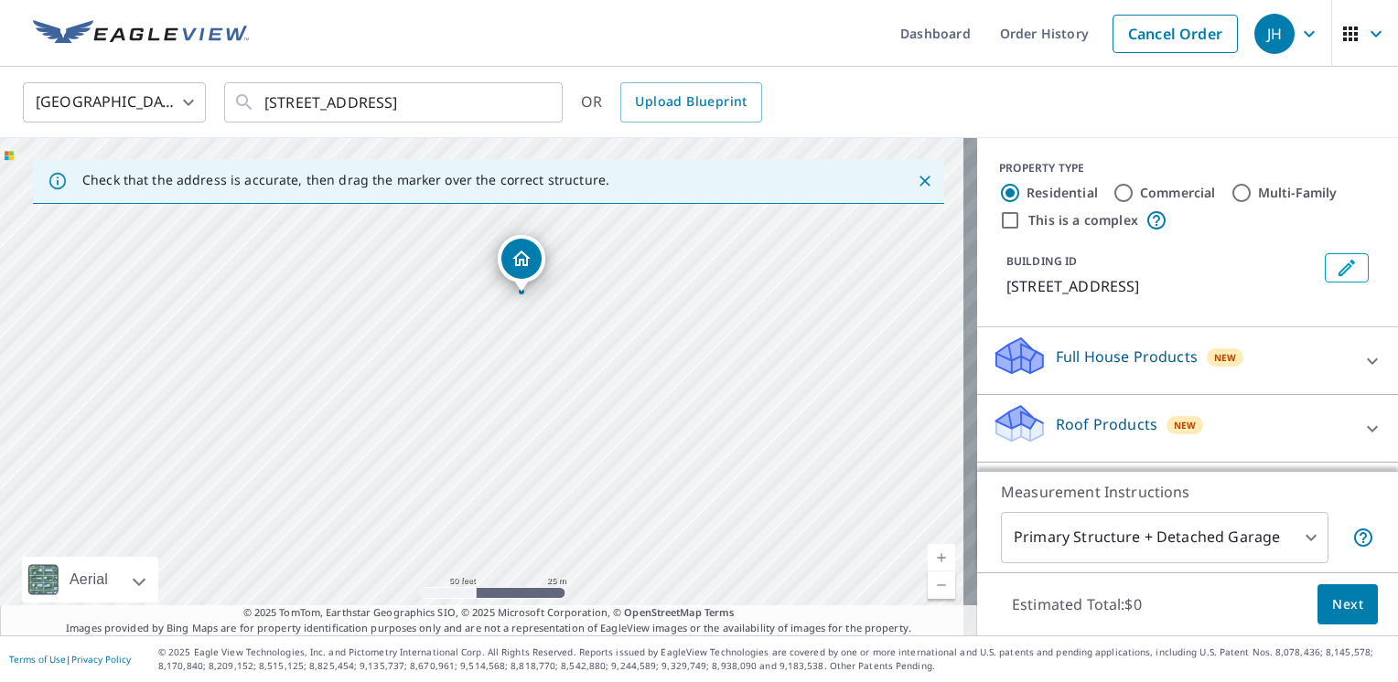
drag, startPoint x: 602, startPoint y: 384, endPoint x: 471, endPoint y: 365, distance: 132.2
click at [475, 365] on div "222 Plantation Ln Thomasville, GA 31757" at bounding box center [488, 387] width 977 height 498
drag, startPoint x: 560, startPoint y: 366, endPoint x: 531, endPoint y: 368, distance: 29.3
click at [531, 368] on div "222 Plantation Ln Thomasville, GA 31757" at bounding box center [488, 387] width 977 height 498
drag, startPoint x: 500, startPoint y: 362, endPoint x: 488, endPoint y: 388, distance: 28.2
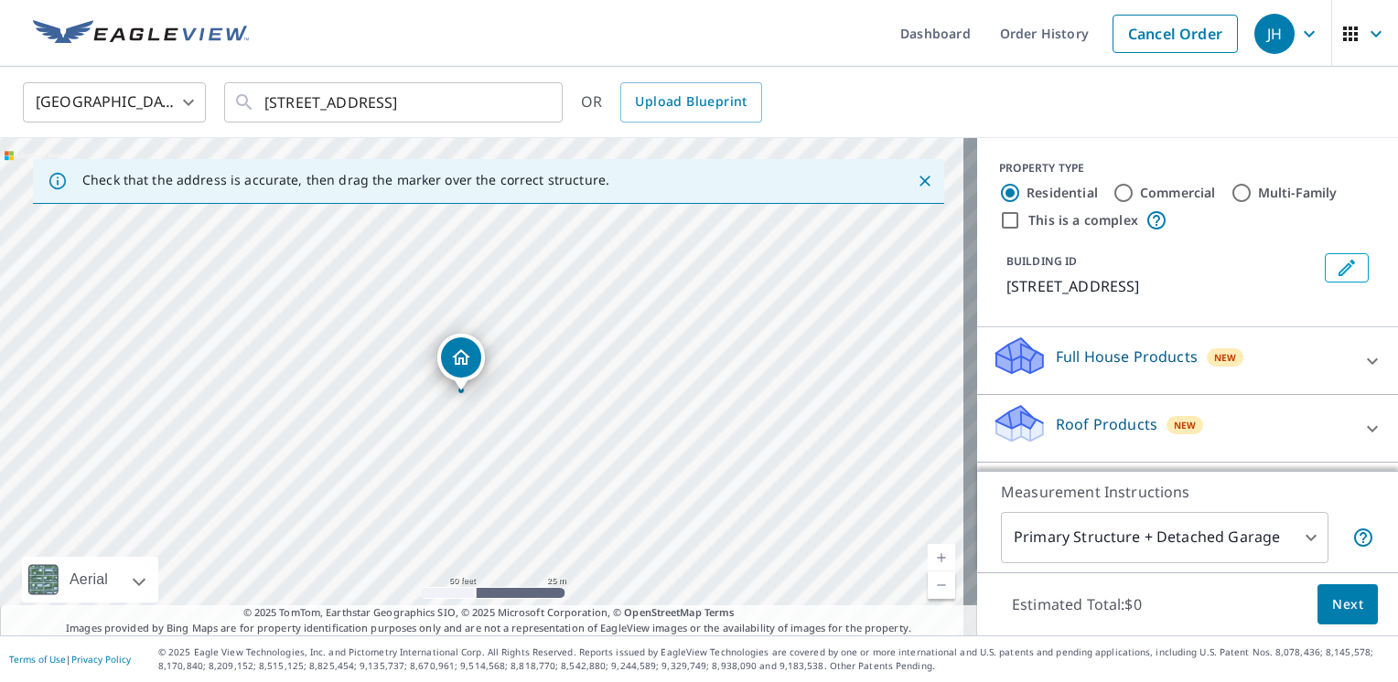
click at [488, 388] on div "222 Plantation Ln Thomasville, GA 31757" at bounding box center [488, 387] width 977 height 498
drag, startPoint x: 519, startPoint y: 349, endPoint x: 516, endPoint y: 338, distance: 12.2
drag, startPoint x: 482, startPoint y: 360, endPoint x: 528, endPoint y: 358, distance: 45.8
drag, startPoint x: 477, startPoint y: 357, endPoint x: 457, endPoint y: 386, distance: 35.5
drag, startPoint x: 477, startPoint y: 349, endPoint x: 446, endPoint y: 321, distance: 41.4
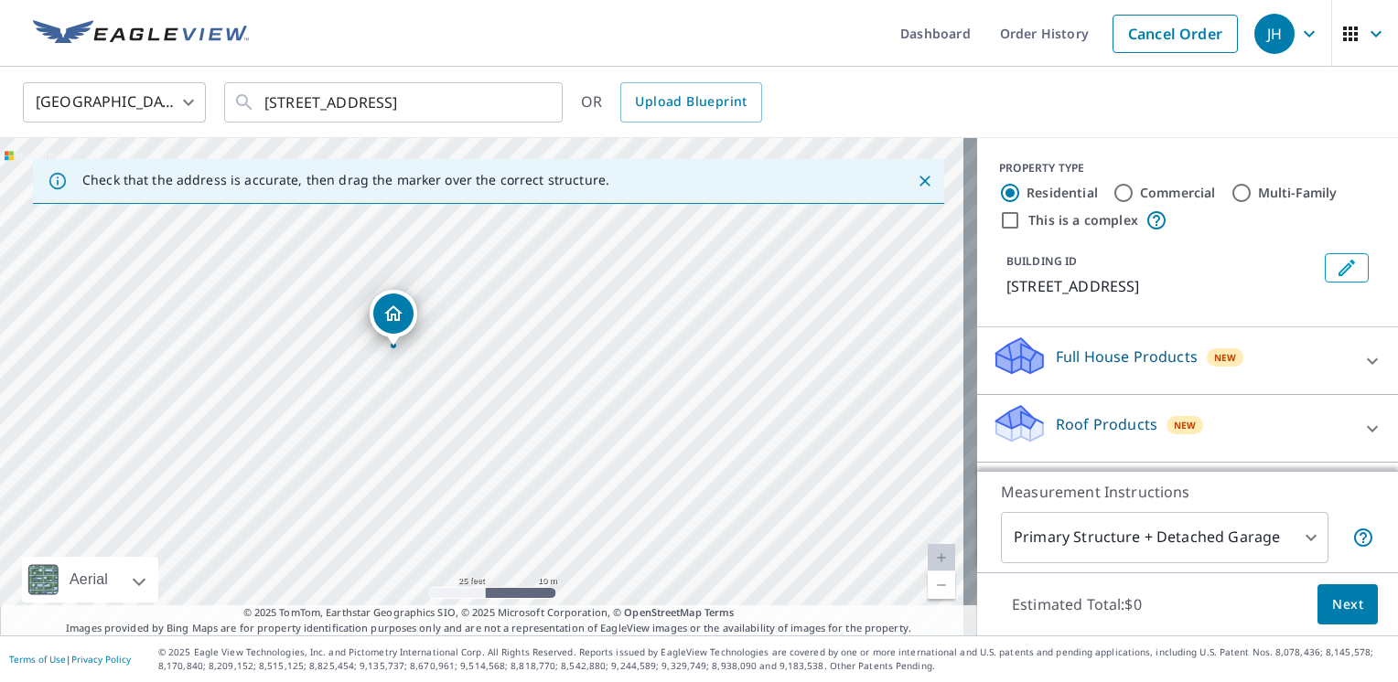
drag, startPoint x: 417, startPoint y: 378, endPoint x: 435, endPoint y: 390, distance: 21.8
click at [435, 390] on div "222 Plantation Ln Thomasville, GA 31757" at bounding box center [488, 387] width 977 height 498
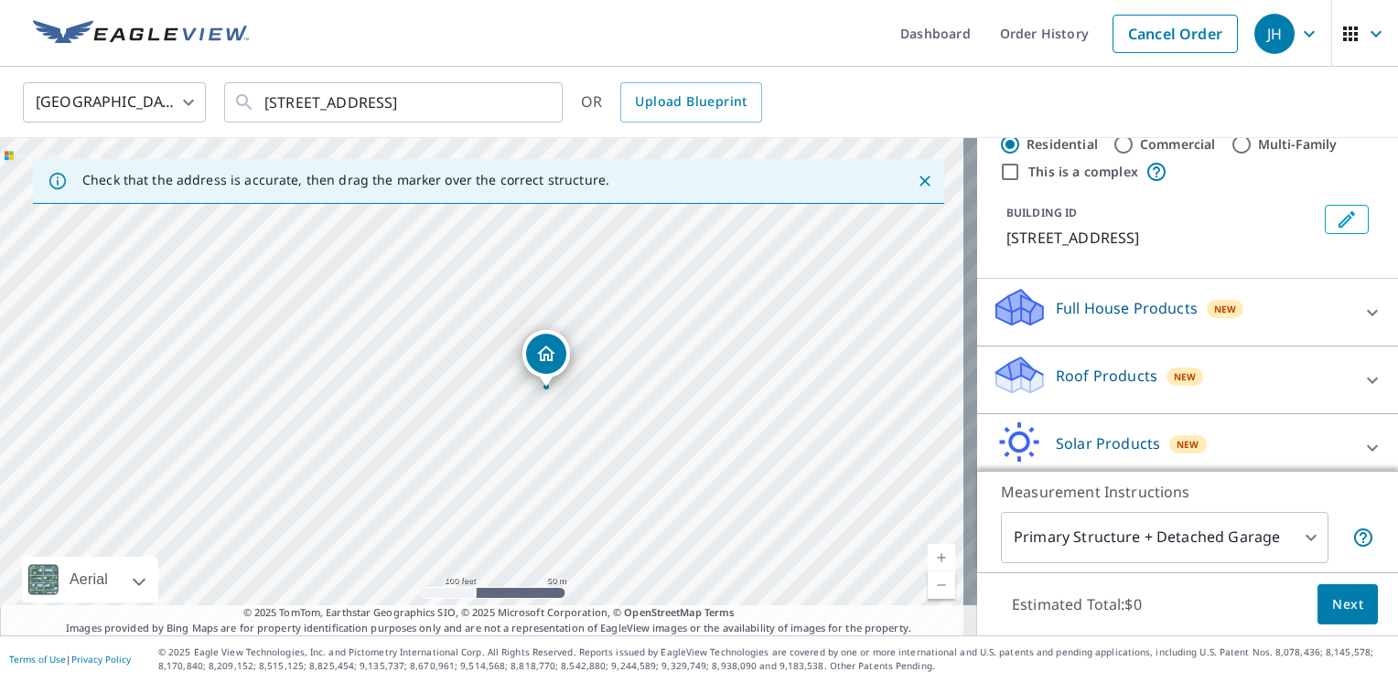
scroll to position [91, 0]
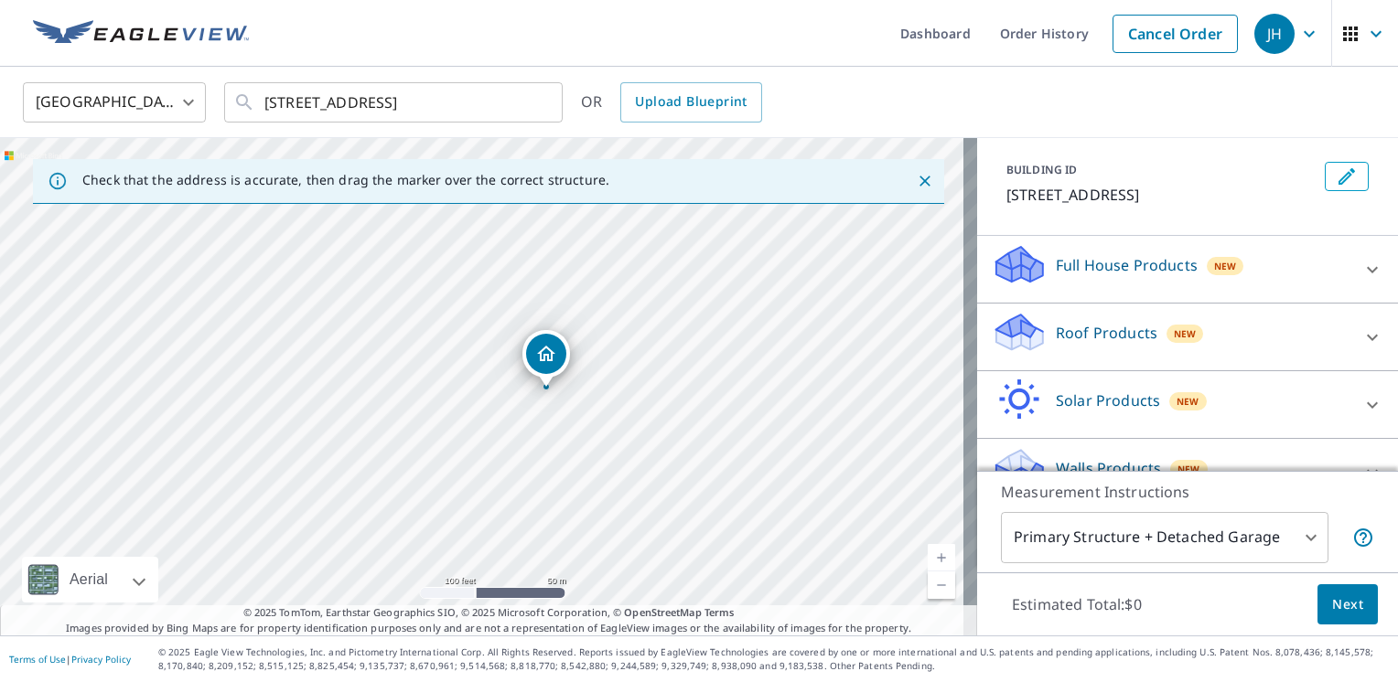
click at [1298, 536] on body "JH JH Dashboard Order History Cancel Order JH United States US ​ 222 Plantation…" at bounding box center [699, 341] width 1398 height 682
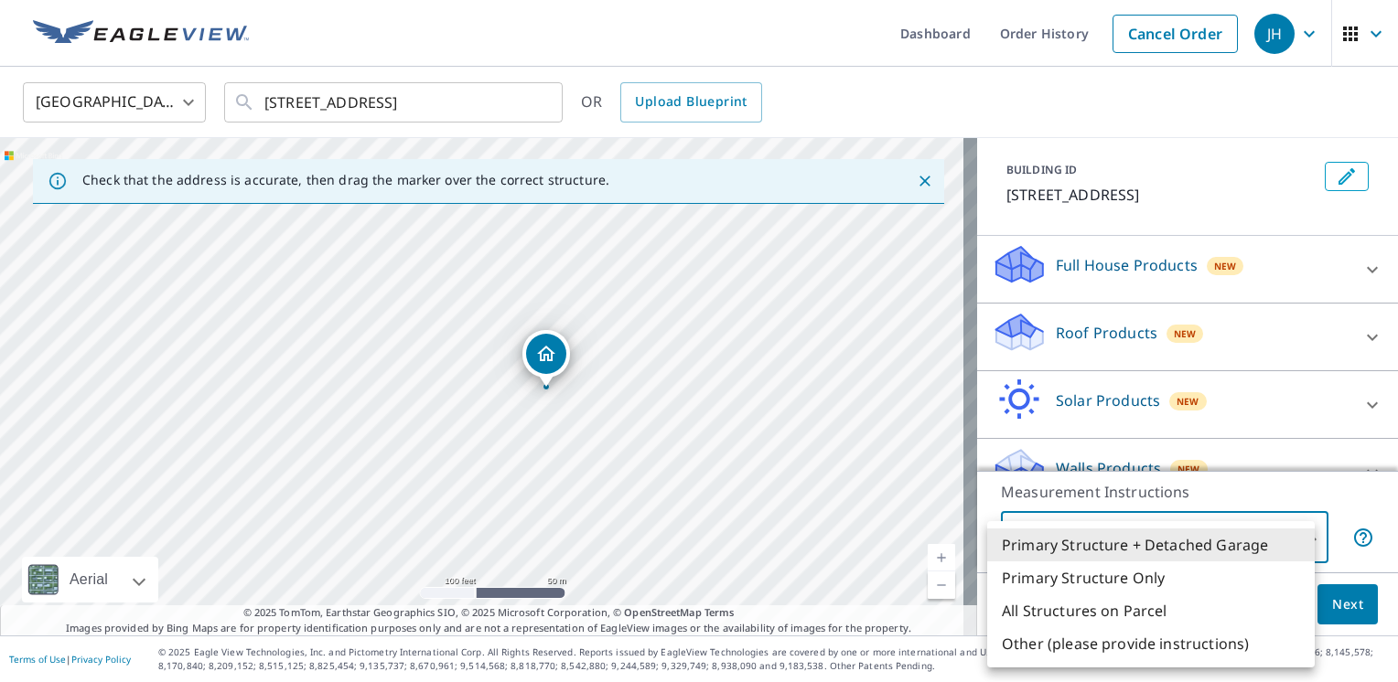
click at [1298, 536] on li "Primary Structure + Detached Garage" at bounding box center [1150, 545] width 327 height 33
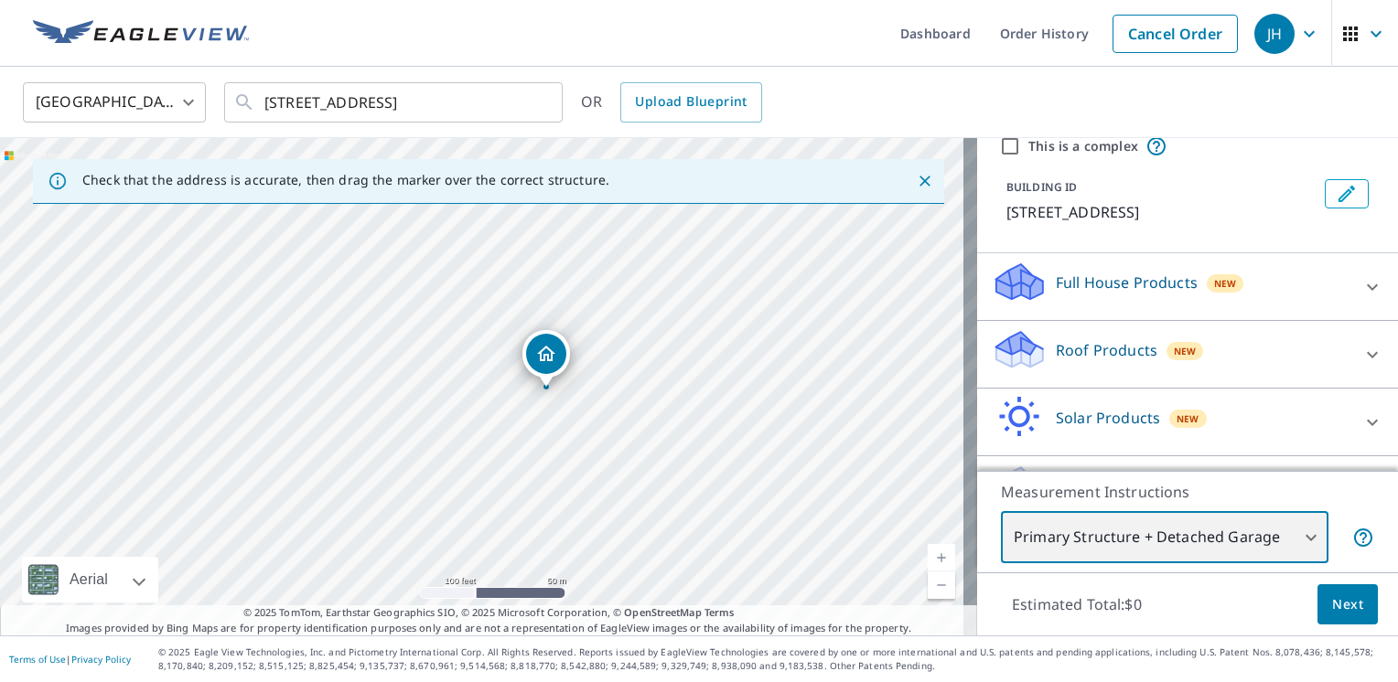
scroll to position [34, 0]
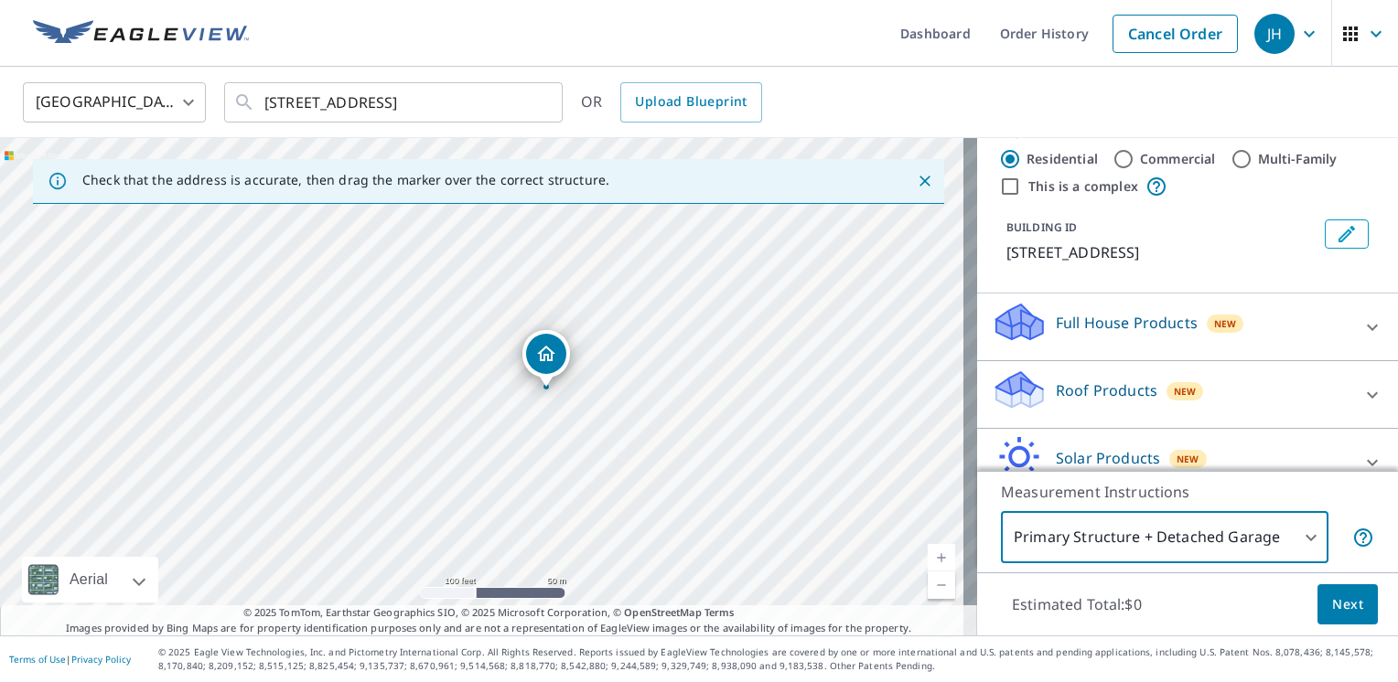
click at [1361, 391] on icon at bounding box center [1372, 395] width 22 height 22
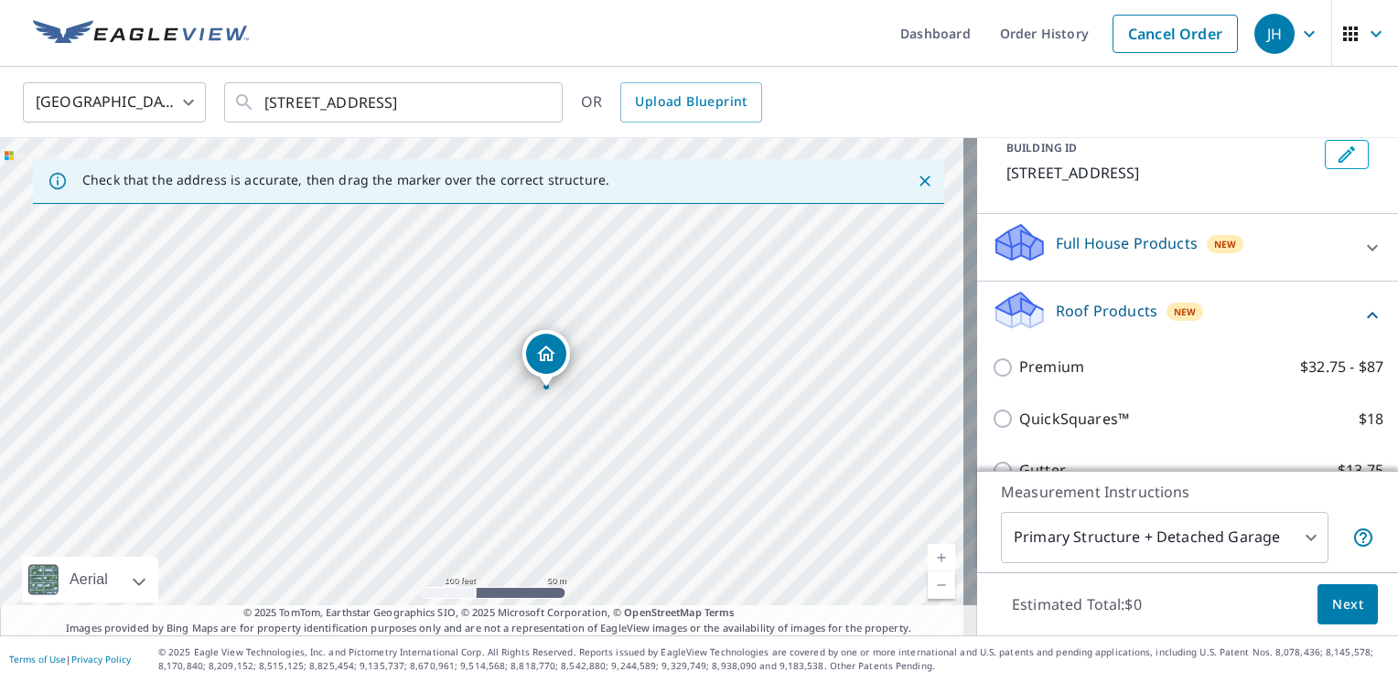
scroll to position [217, 0]
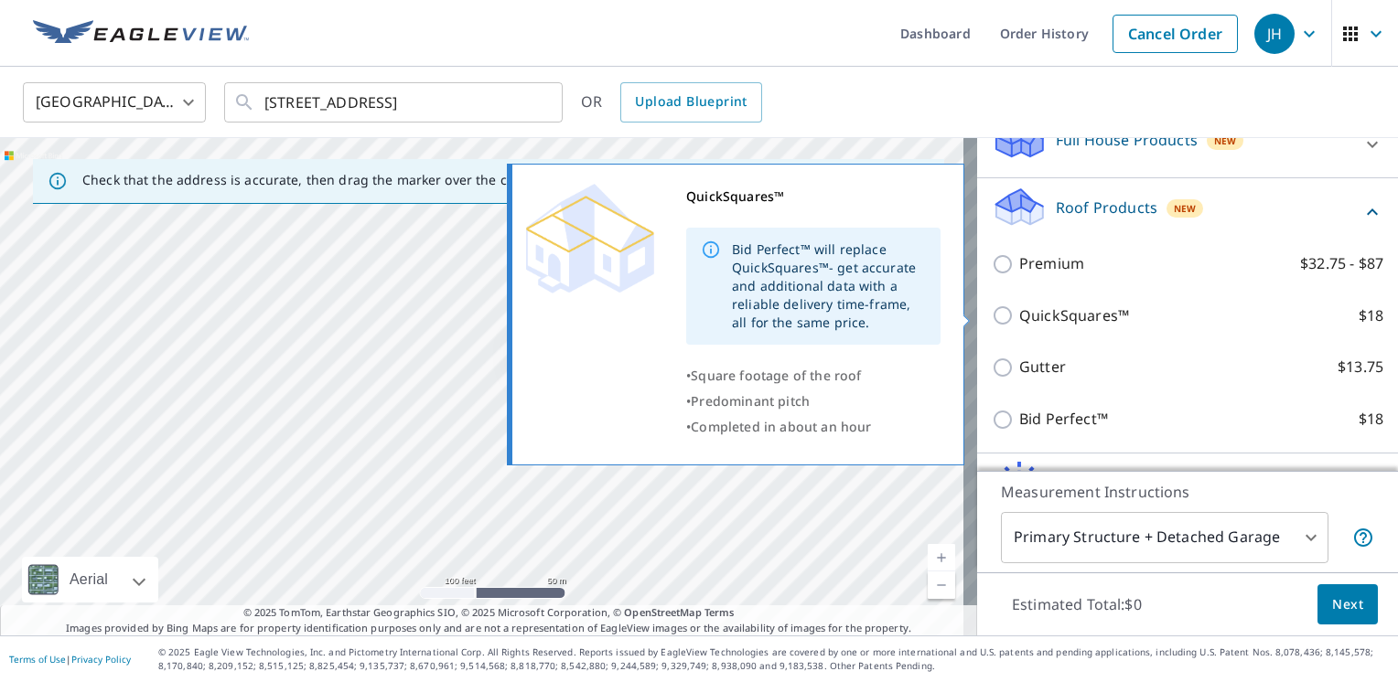
click at [992, 309] on input "QuickSquares™ $18" at bounding box center [1005, 316] width 27 height 22
checkbox input "true"
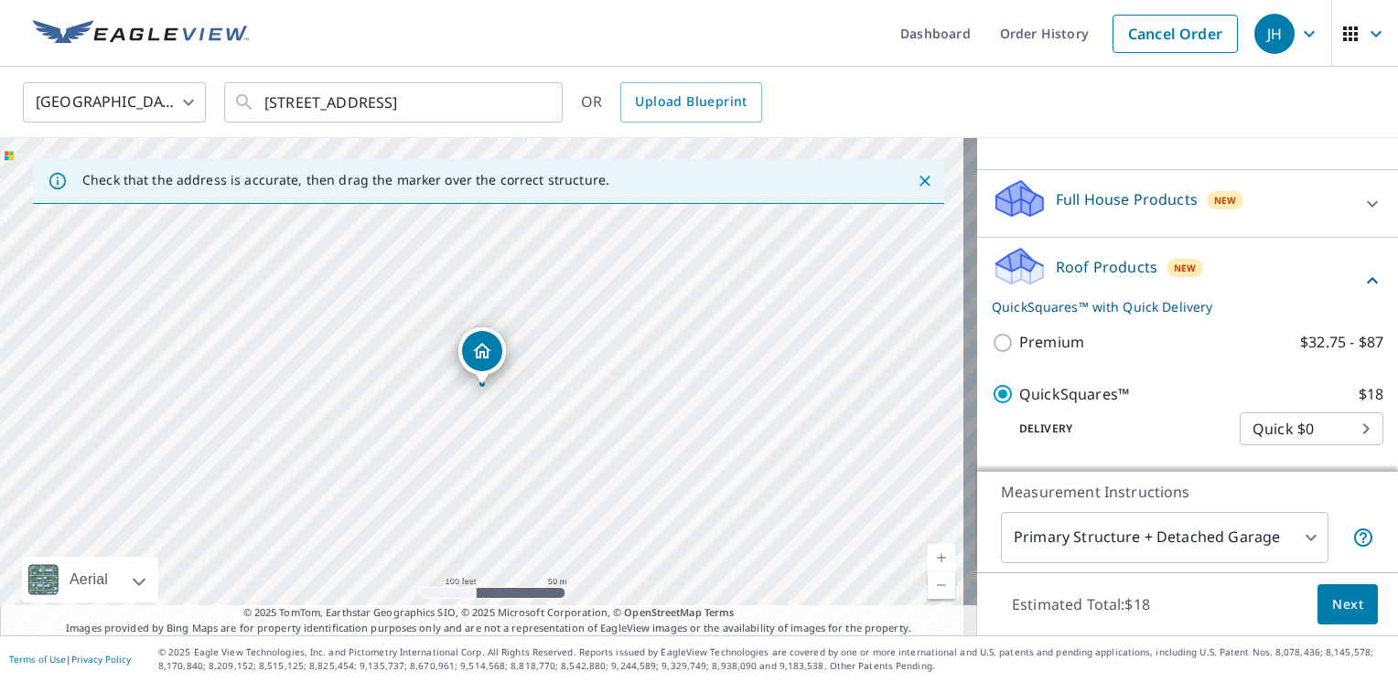
scroll to position [34, 0]
